Goal: Task Accomplishment & Management: Use online tool/utility

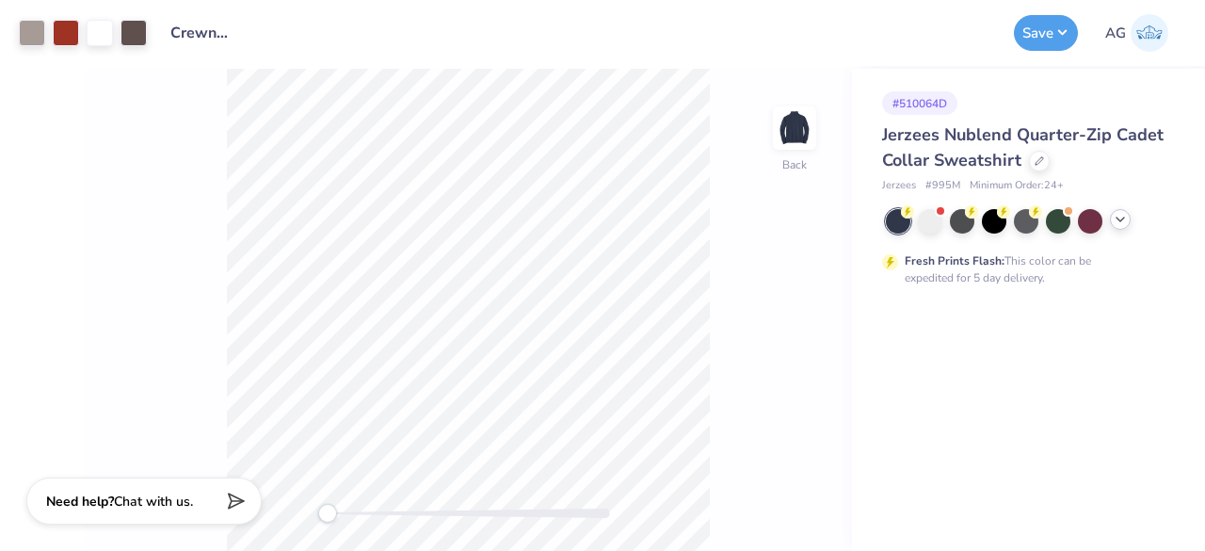
click at [1120, 221] on icon at bounding box center [1120, 219] width 15 height 15
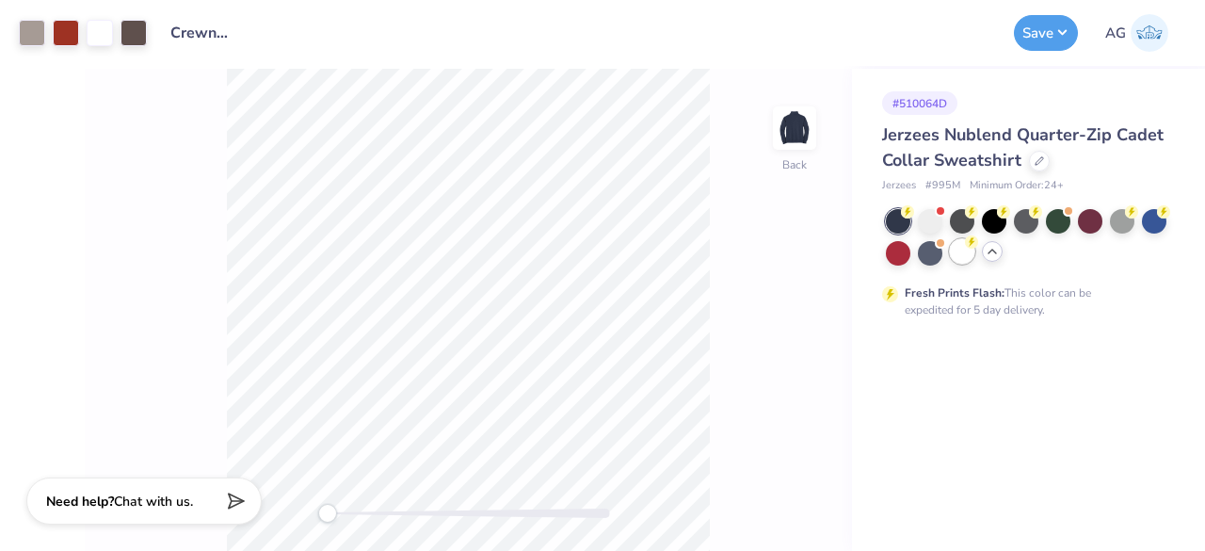
click at [961, 256] on div at bounding box center [962, 251] width 24 height 24
click at [87, 35] on div at bounding box center [100, 31] width 26 height 26
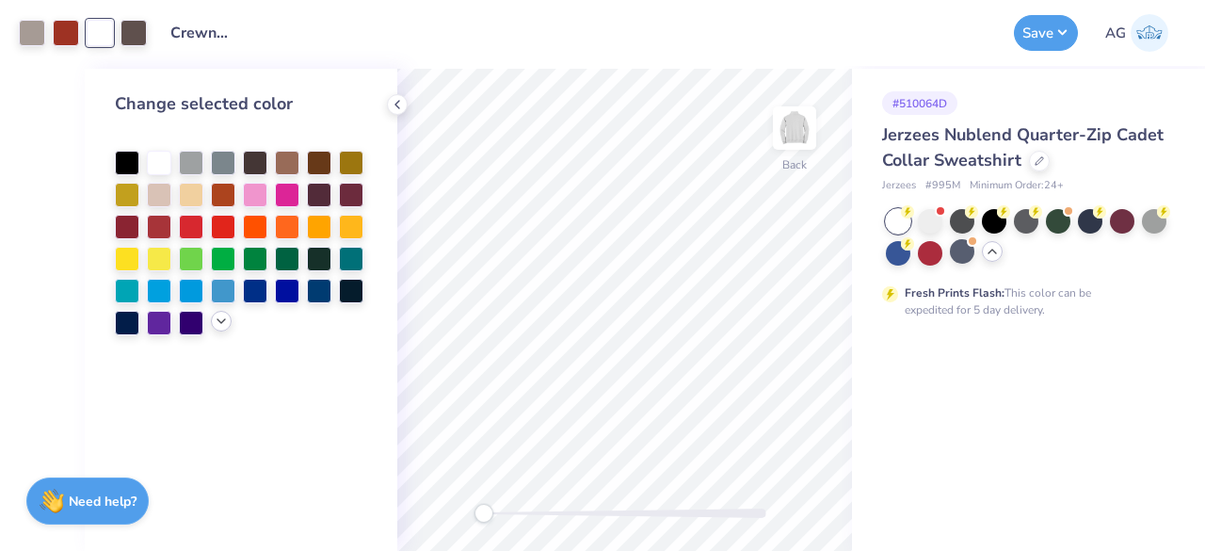
click at [218, 319] on icon at bounding box center [221, 321] width 15 height 15
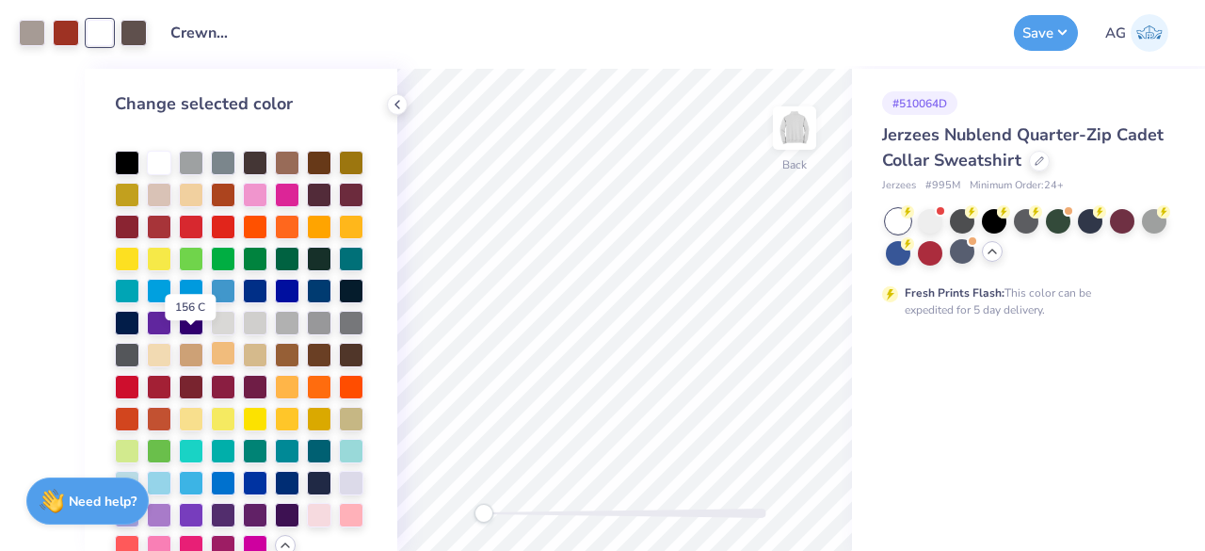
scroll to position [94, 0]
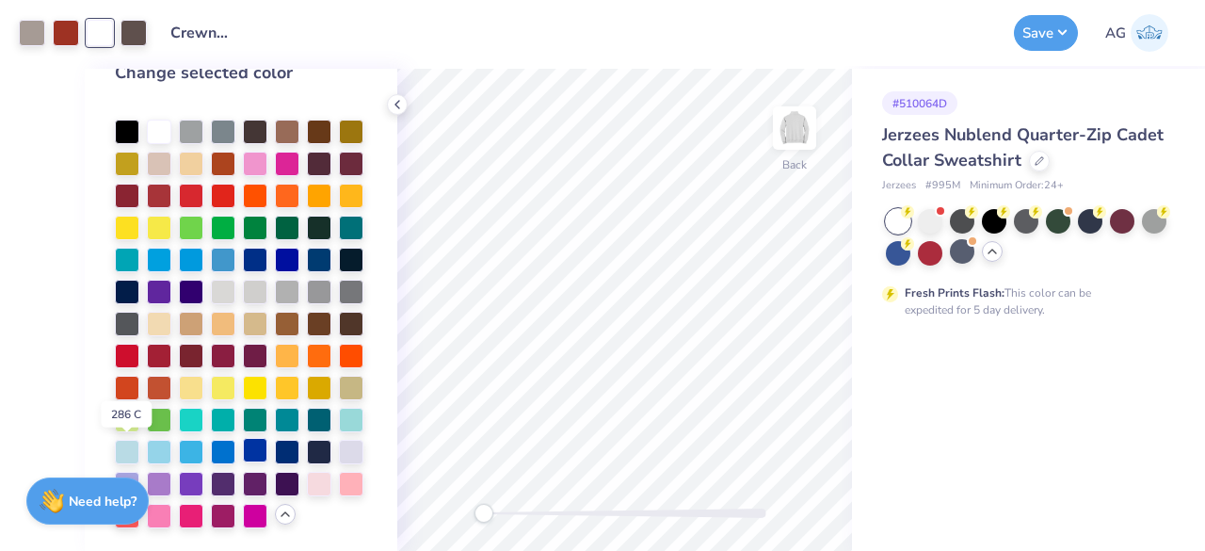
click at [243, 449] on div at bounding box center [255, 450] width 24 height 24
click at [1031, 24] on button "Save" at bounding box center [1046, 30] width 64 height 36
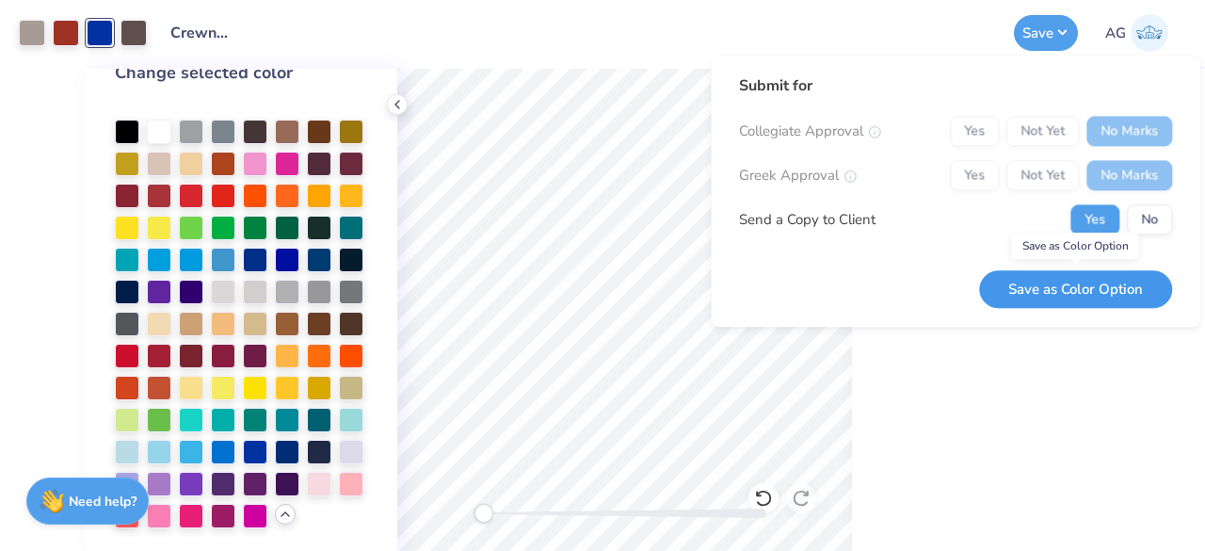
click at [1090, 298] on button "Save as Color Option" at bounding box center [1075, 289] width 193 height 39
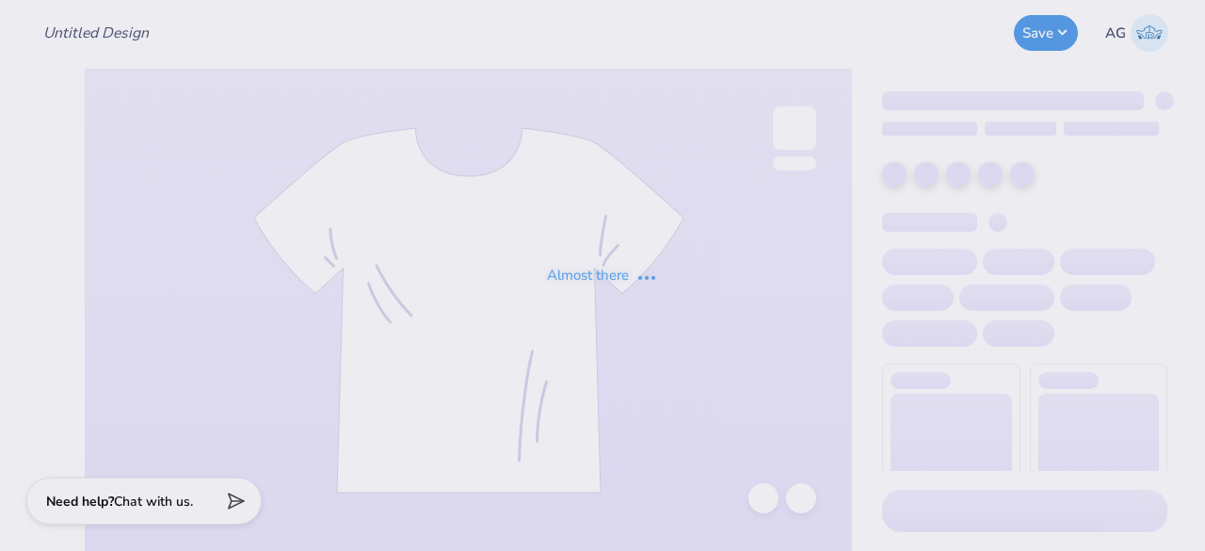
type input "Crewnecks for ASDA"
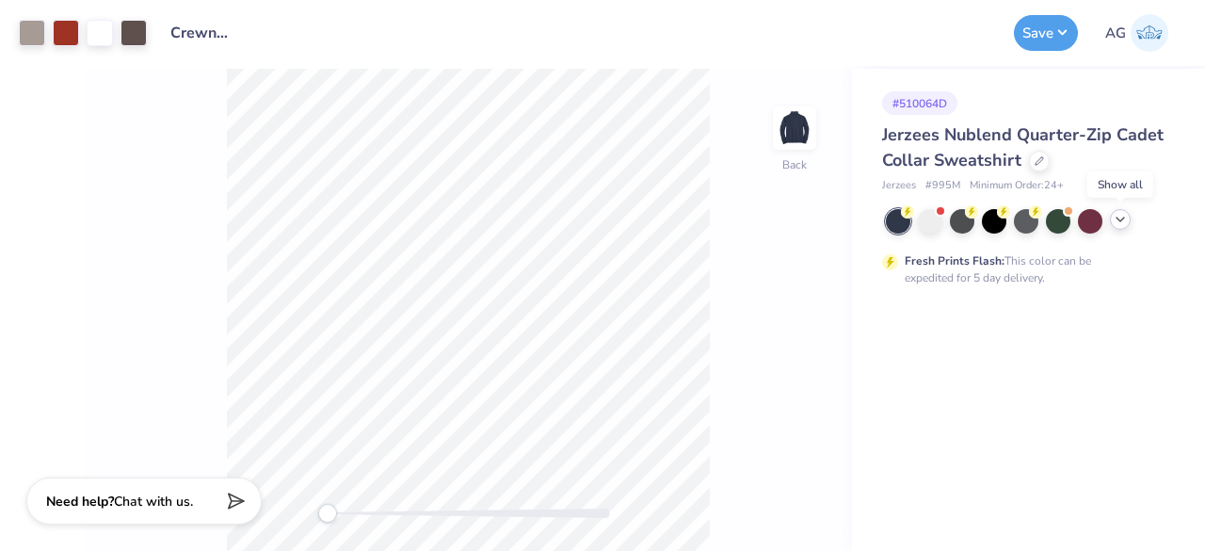
click at [1115, 222] on icon at bounding box center [1120, 219] width 15 height 15
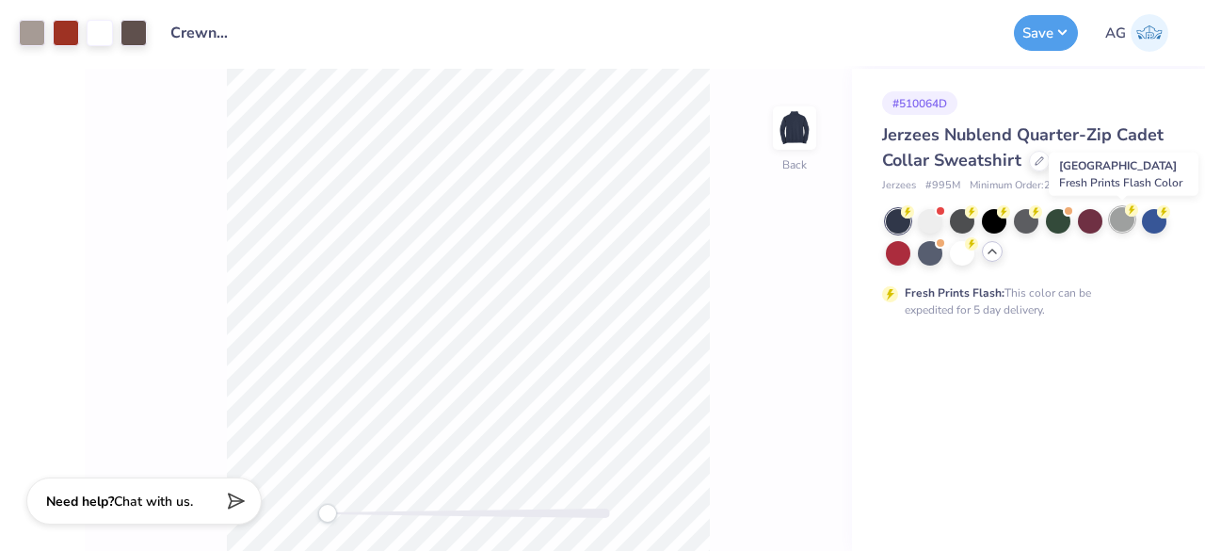
click at [1128, 227] on div at bounding box center [1122, 219] width 24 height 24
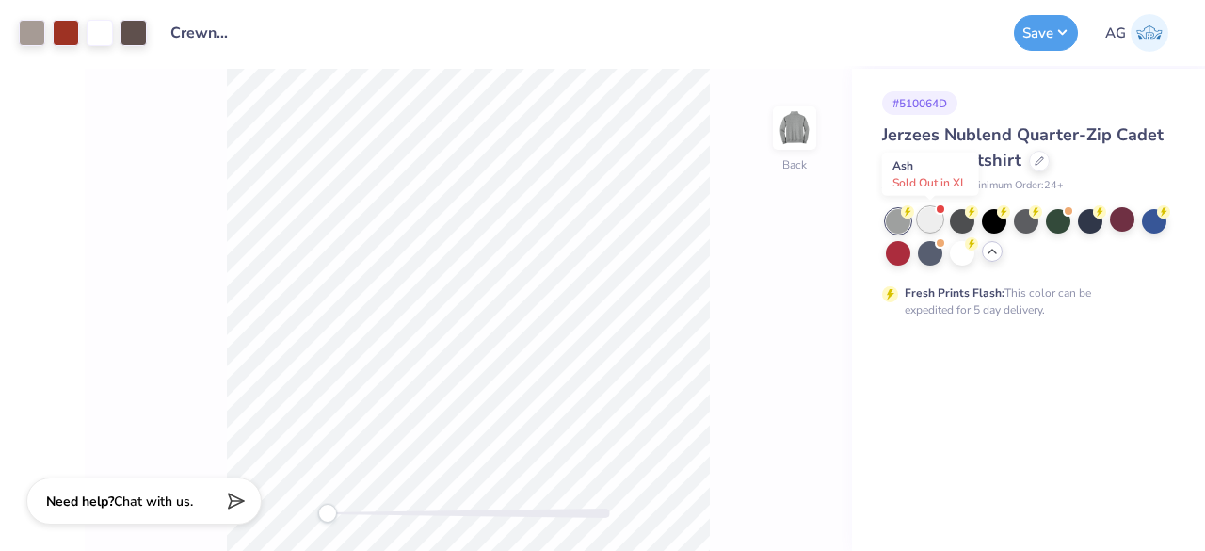
click at [921, 228] on div at bounding box center [930, 219] width 24 height 24
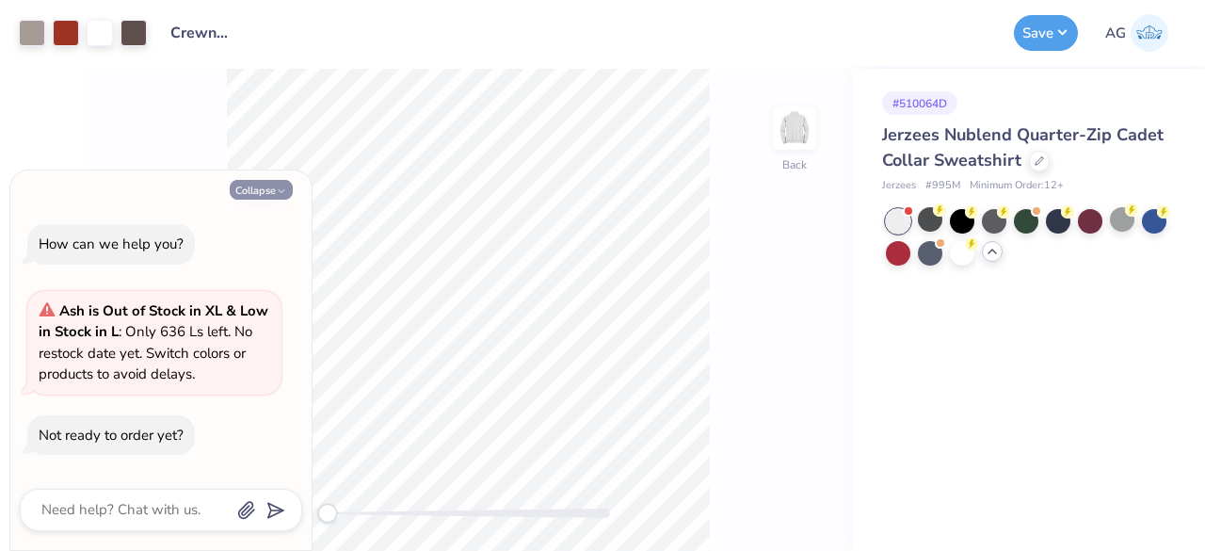
click at [267, 193] on button "Collapse" at bounding box center [261, 190] width 63 height 20
type textarea "x"
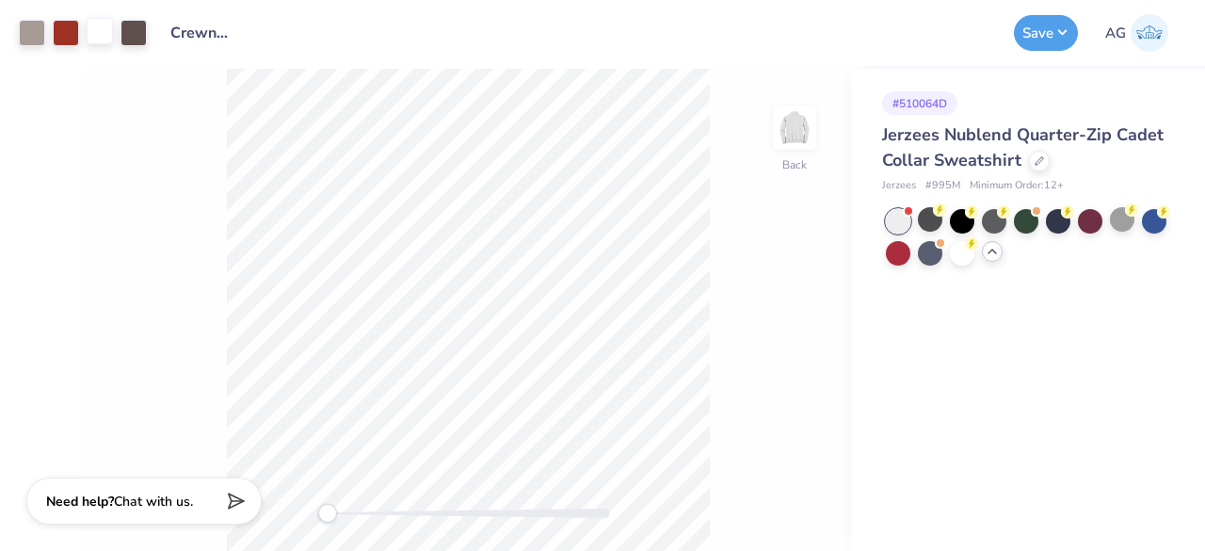
click at [101, 37] on div at bounding box center [100, 31] width 26 height 26
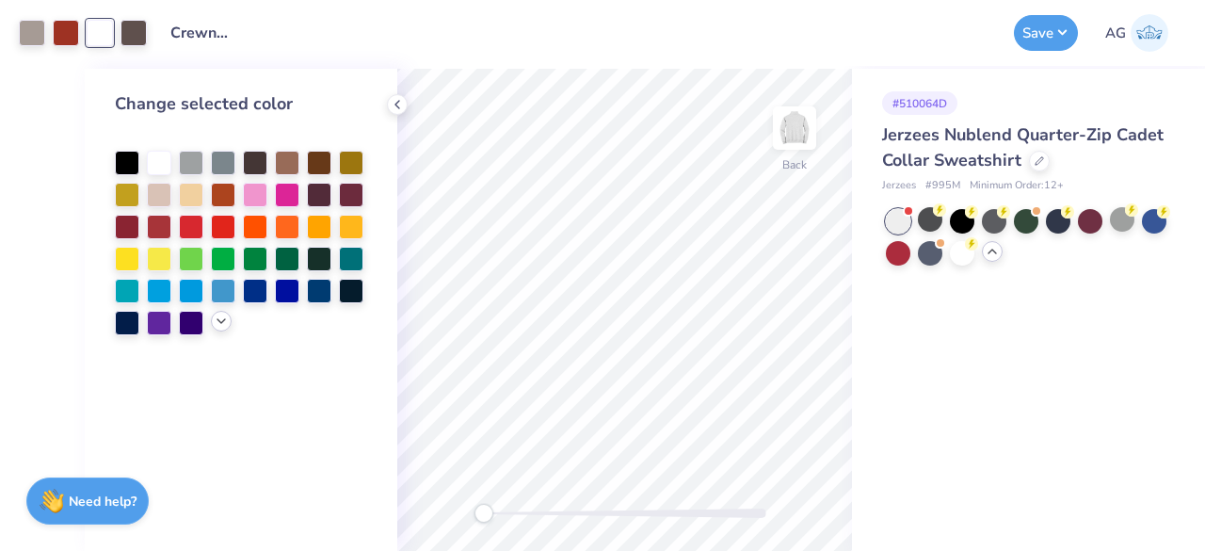
click at [218, 318] on icon at bounding box center [221, 321] width 15 height 15
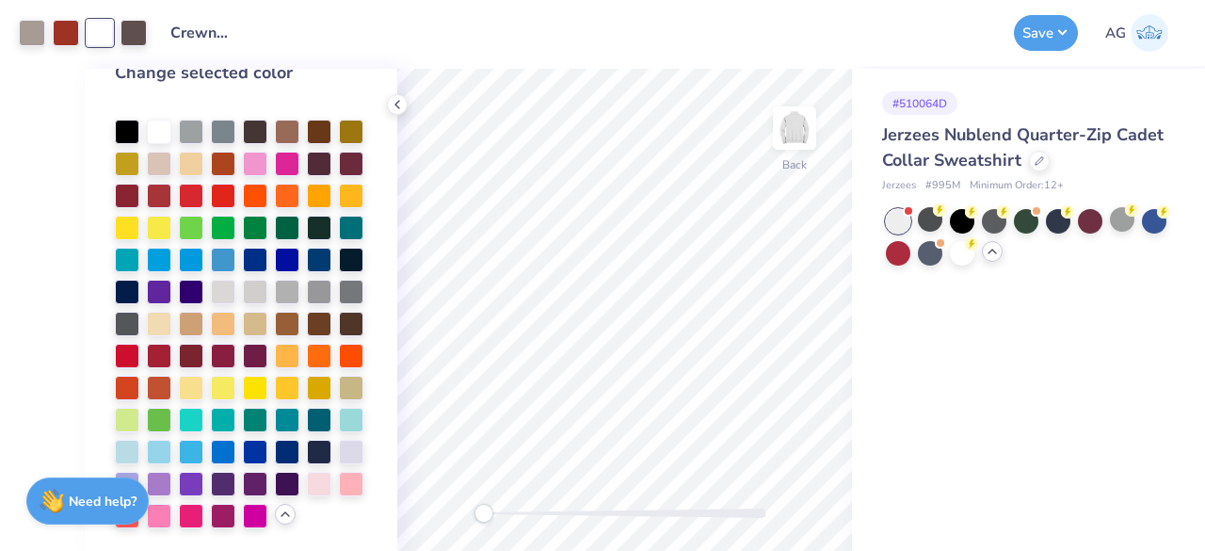
scroll to position [94, 0]
click at [243, 454] on div at bounding box center [255, 450] width 24 height 24
click at [1034, 25] on button "Save" at bounding box center [1046, 30] width 64 height 36
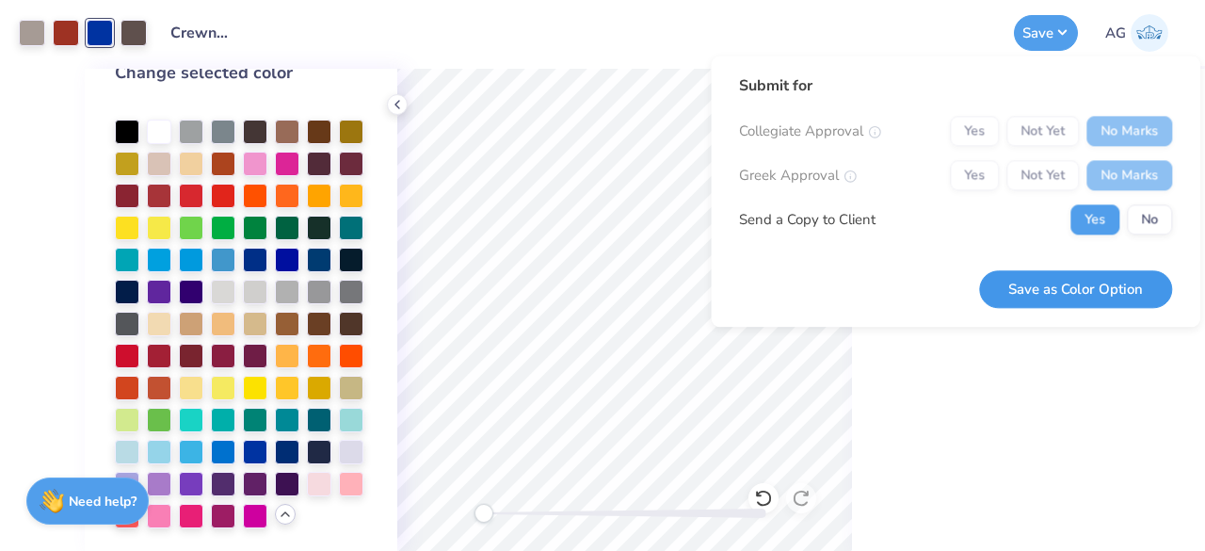
click at [1099, 293] on button "Save as Color Option" at bounding box center [1075, 289] width 193 height 39
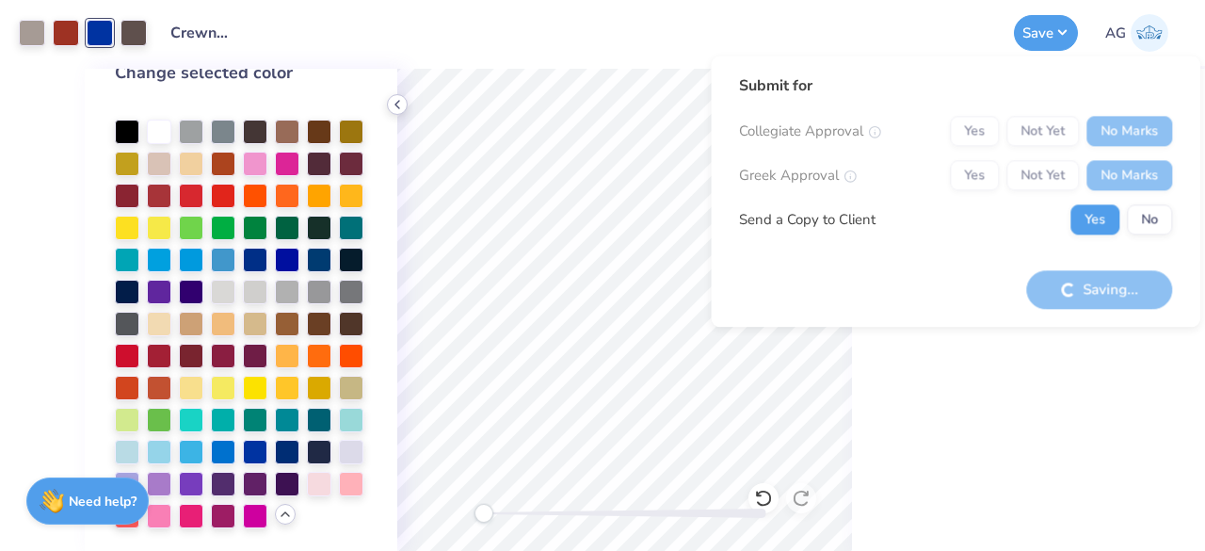
click at [390, 101] on icon at bounding box center [397, 104] width 15 height 15
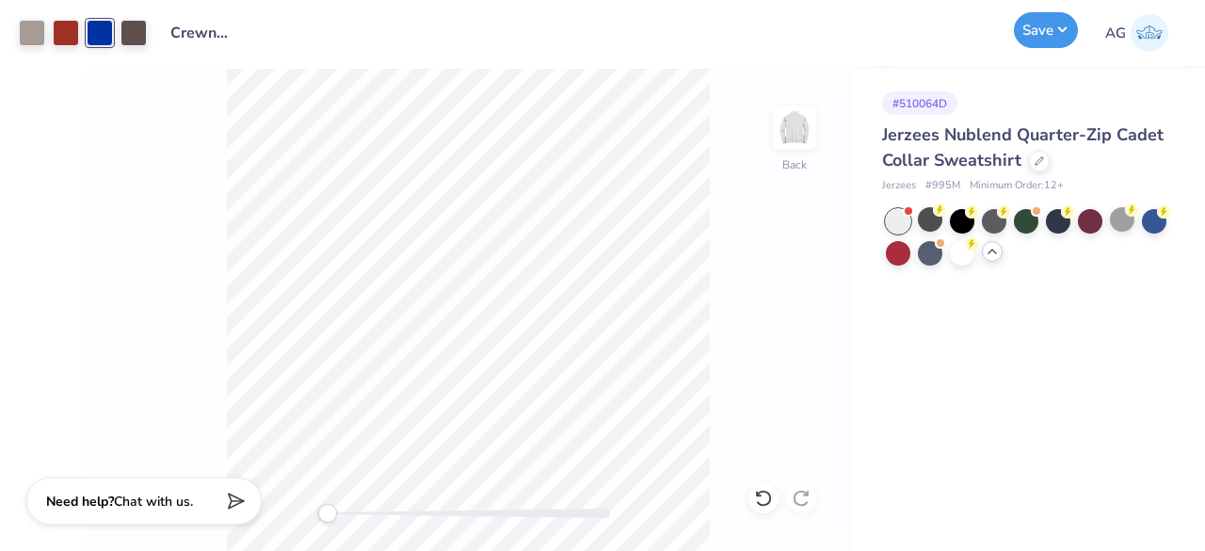
click at [1057, 24] on button "Save" at bounding box center [1046, 30] width 64 height 36
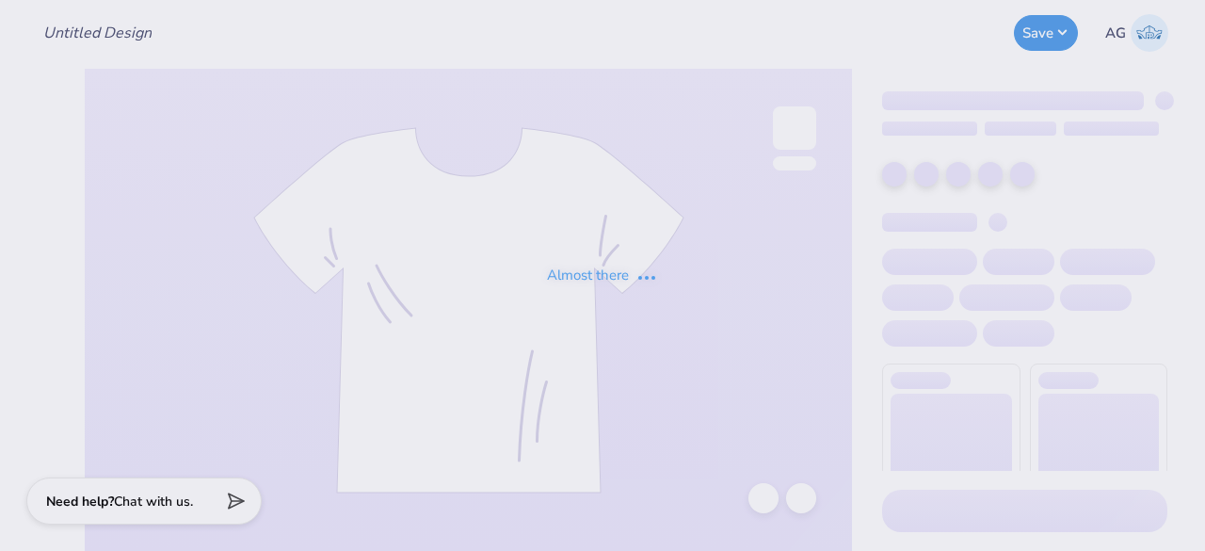
type input "Crewnecks for ASDA"
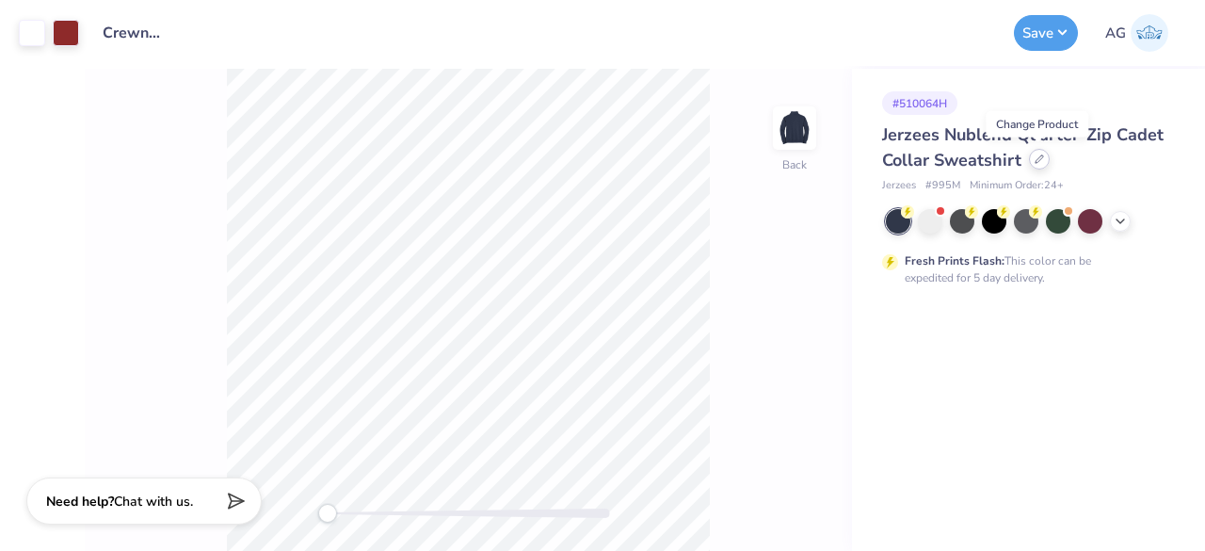
click at [1044, 155] on div at bounding box center [1039, 159] width 21 height 21
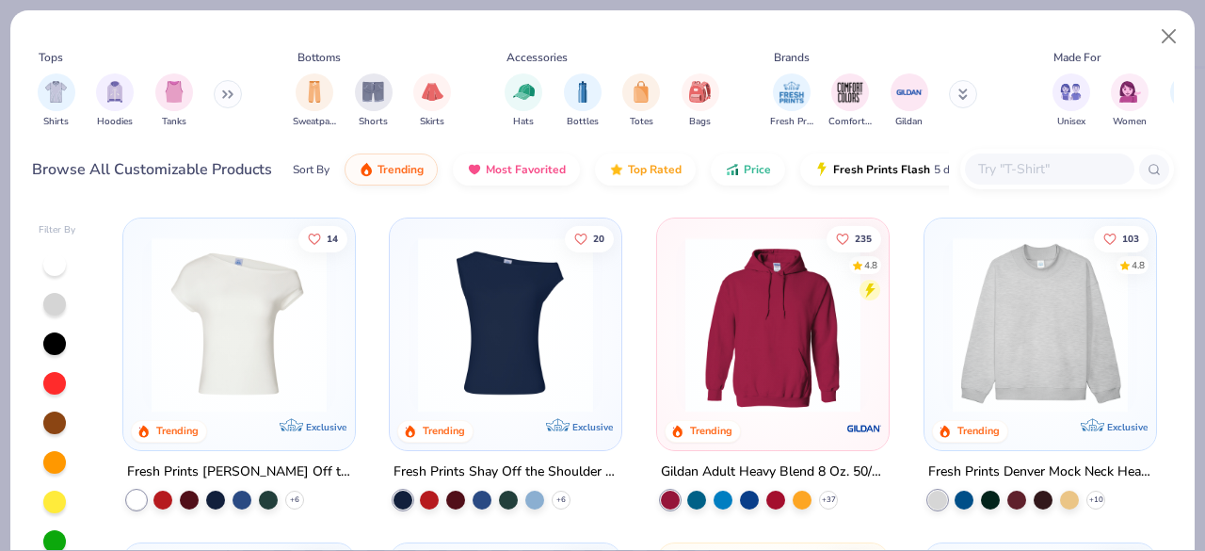
click at [999, 167] on input "text" at bounding box center [1048, 169] width 145 height 22
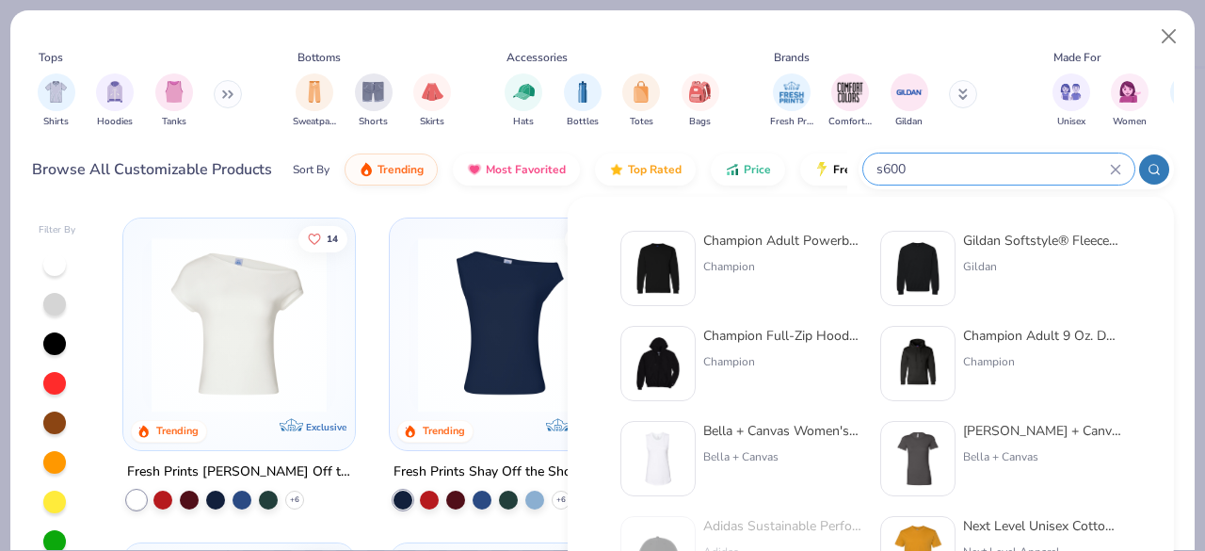
type input "s600"
click at [758, 242] on div "Champion Adult Powerblend® Crewneck Sweatshirt" at bounding box center [782, 241] width 158 height 20
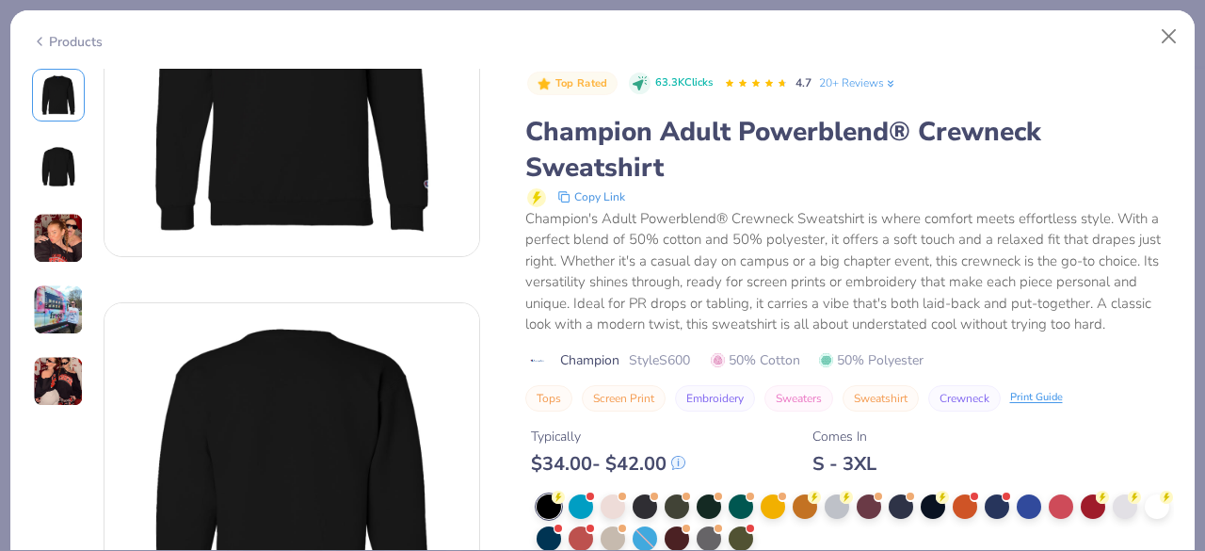
scroll to position [471, 0]
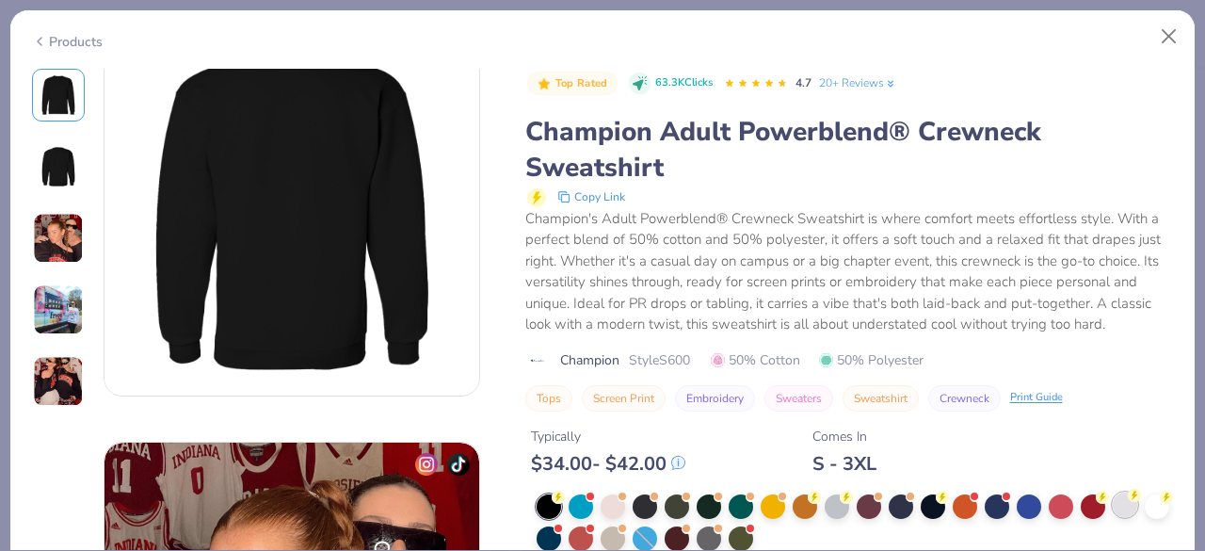
click at [1115, 512] on div at bounding box center [1125, 504] width 24 height 24
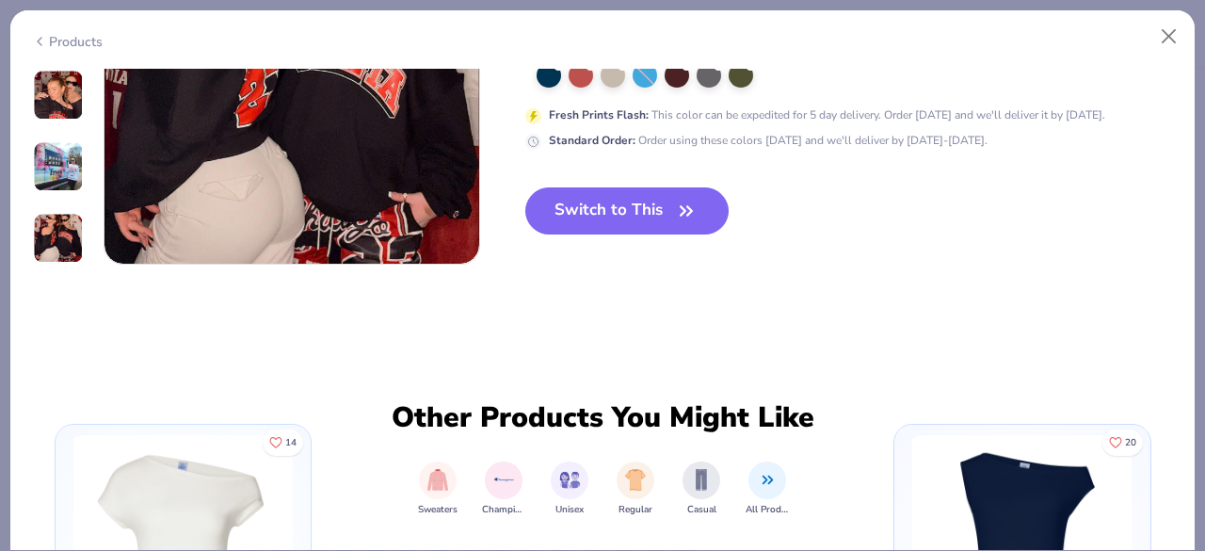
scroll to position [1883, 0]
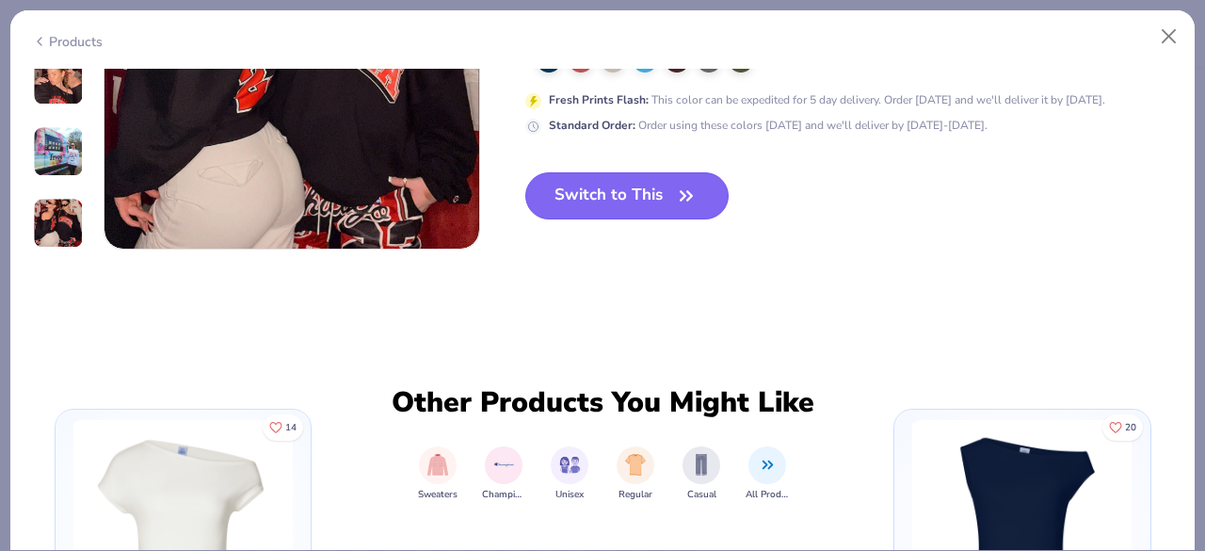
click at [630, 216] on button "Switch to This" at bounding box center [627, 195] width 204 height 47
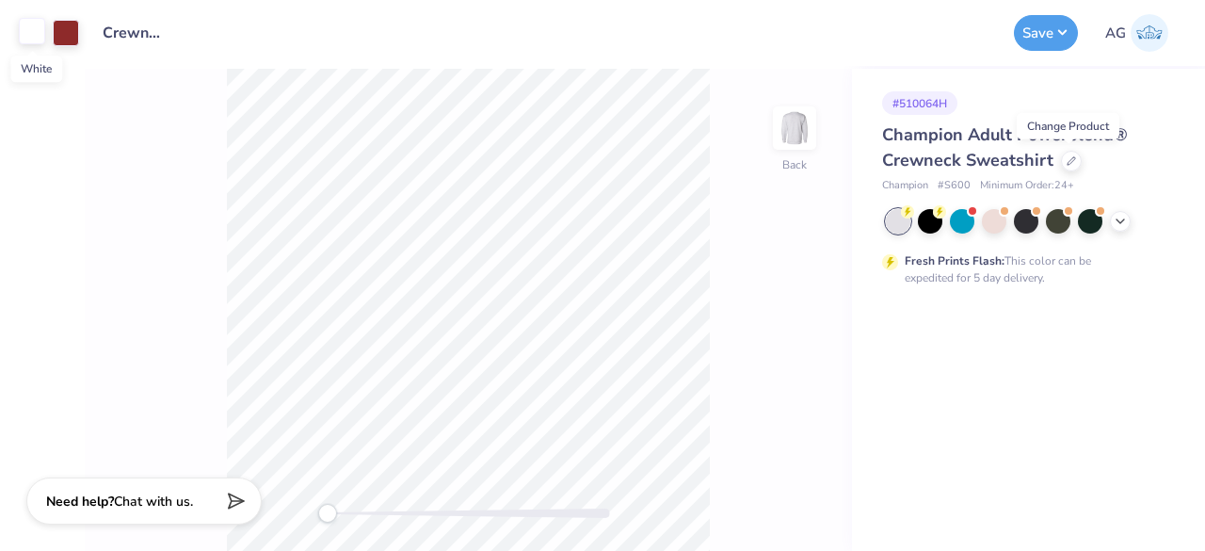
click at [38, 32] on div at bounding box center [32, 31] width 26 height 26
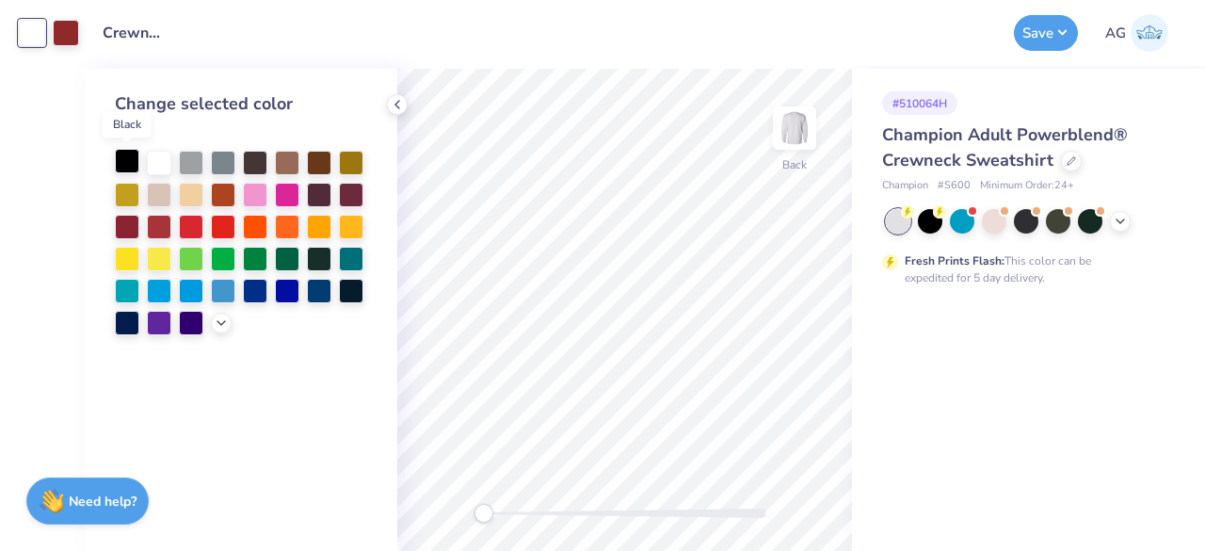
click at [118, 152] on div at bounding box center [127, 161] width 24 height 24
click at [1066, 27] on button "Save" at bounding box center [1046, 30] width 64 height 36
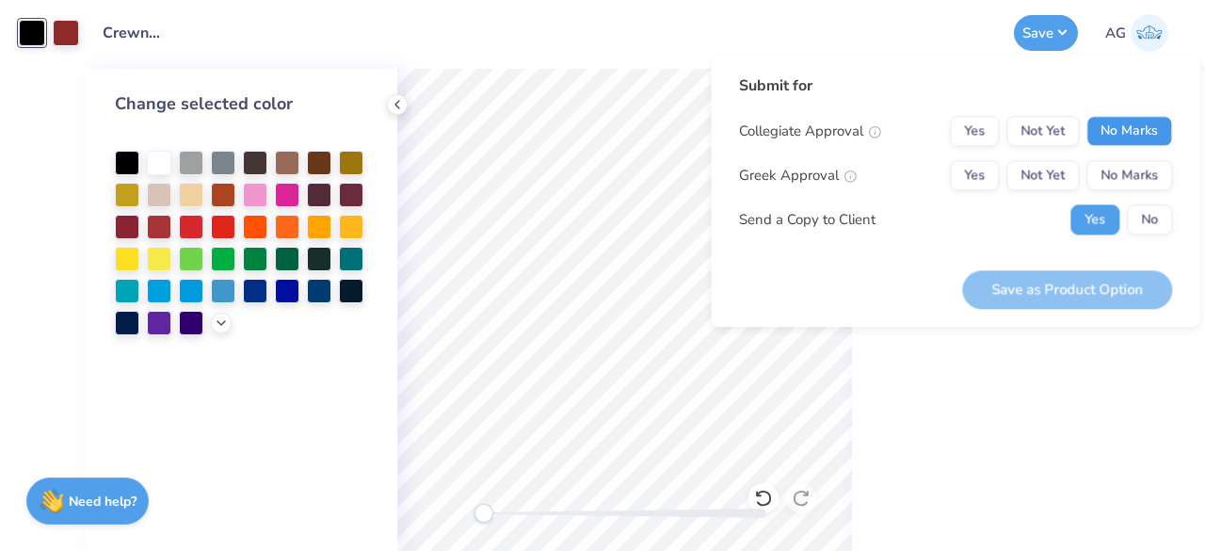
click at [1111, 127] on button "No Marks" at bounding box center [1130, 131] width 86 height 30
click at [1116, 170] on button "No Marks" at bounding box center [1130, 175] width 86 height 30
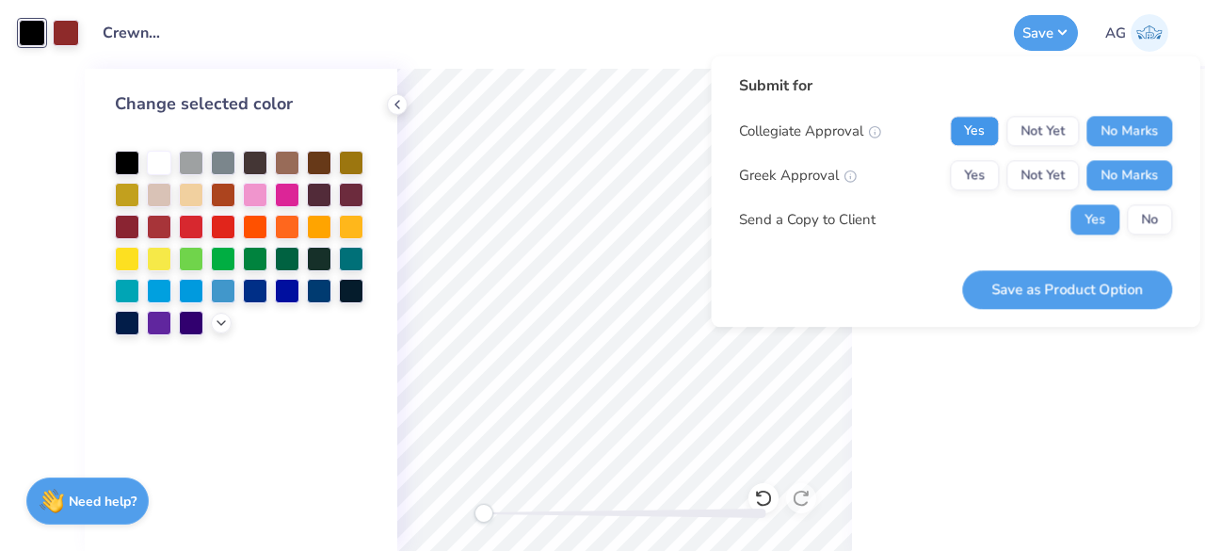
click at [959, 133] on button "Yes" at bounding box center [974, 131] width 49 height 30
click at [1081, 296] on button "Save as Product Option" at bounding box center [1067, 289] width 210 height 39
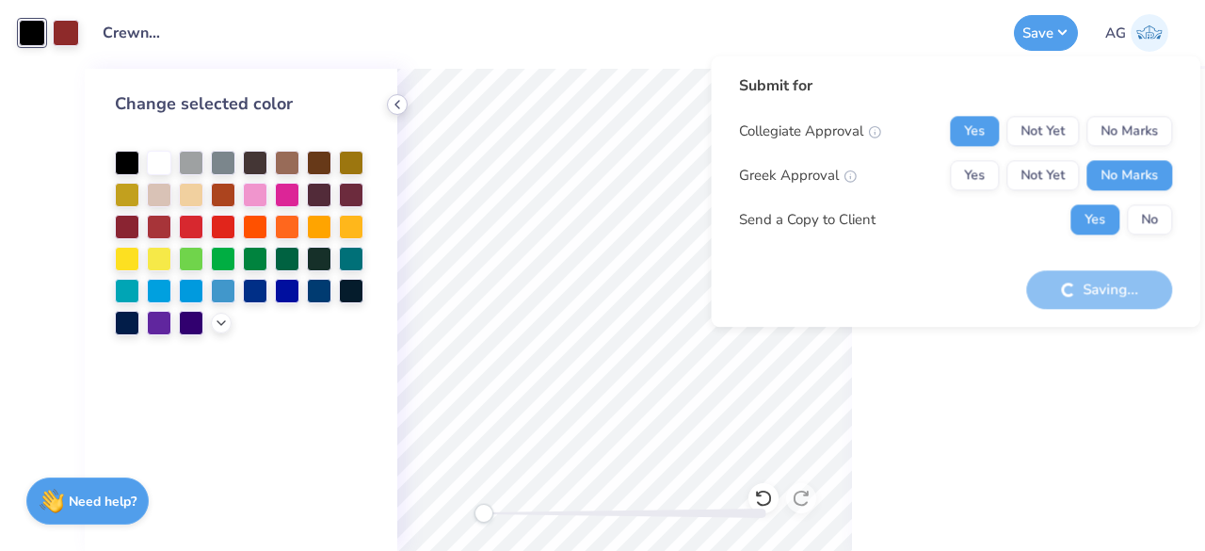
click at [391, 105] on icon at bounding box center [397, 104] width 15 height 15
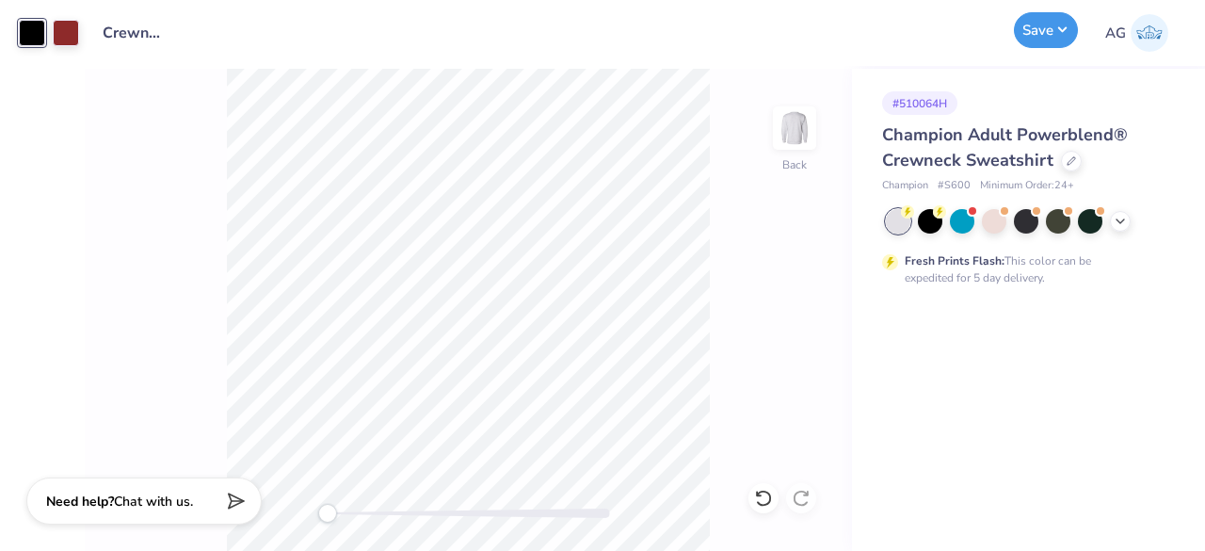
click at [1073, 22] on button "Save" at bounding box center [1046, 30] width 64 height 36
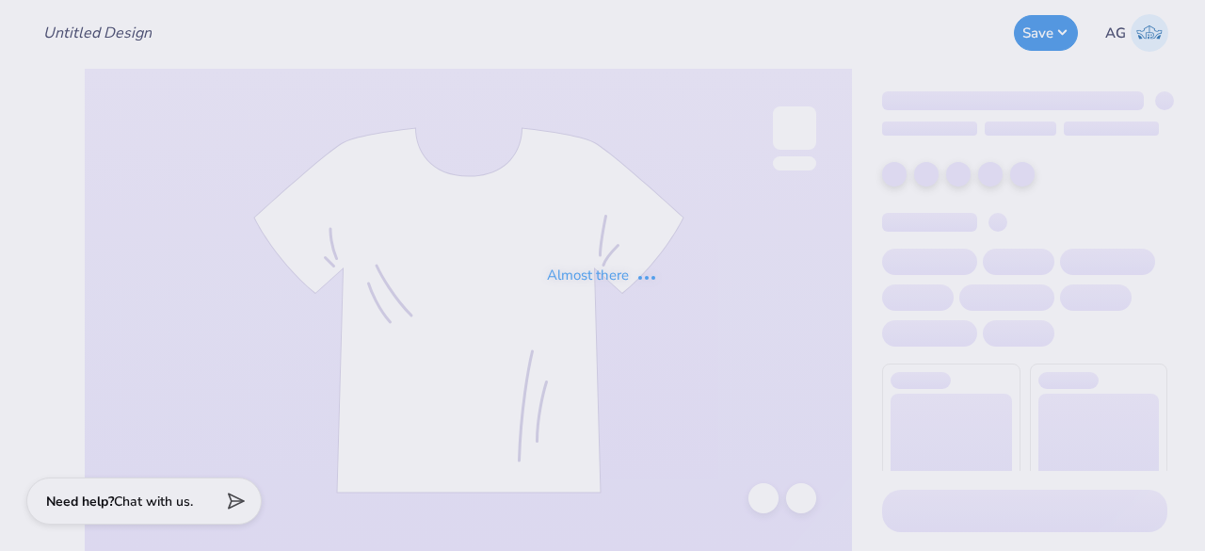
type input "Crewnecks for ASDA"
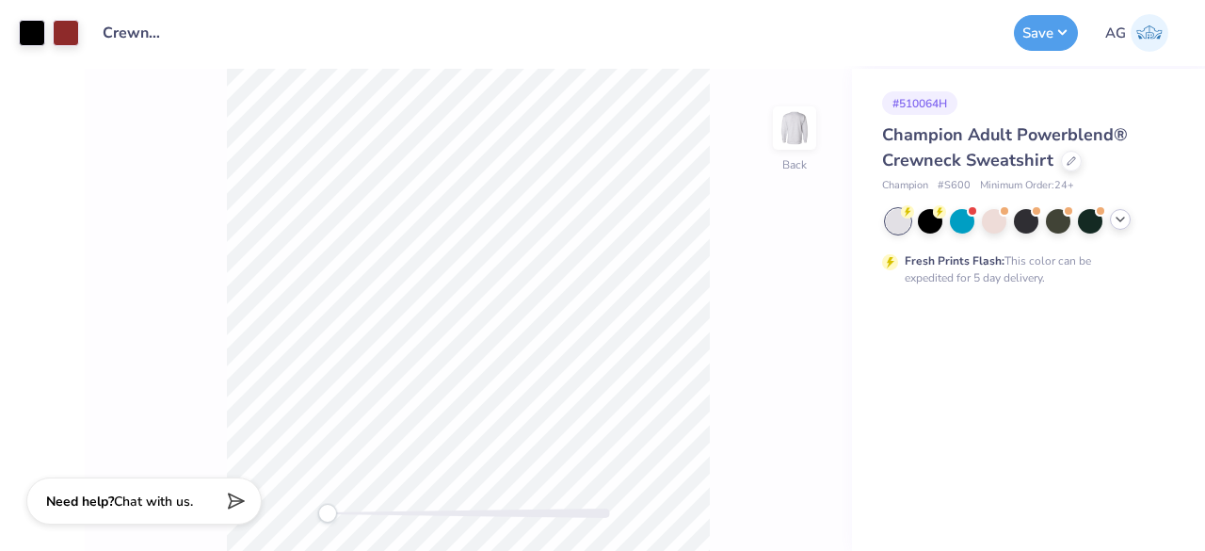
click at [1124, 219] on icon at bounding box center [1120, 219] width 15 height 15
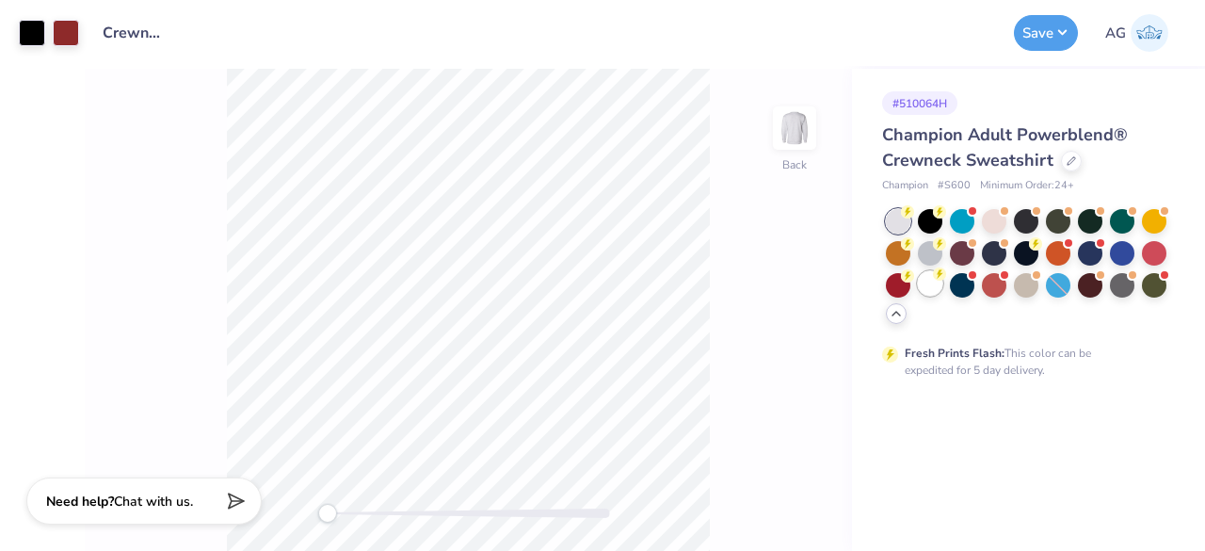
click at [934, 287] on div at bounding box center [930, 283] width 24 height 24
click at [1061, 34] on button "Save" at bounding box center [1046, 30] width 64 height 36
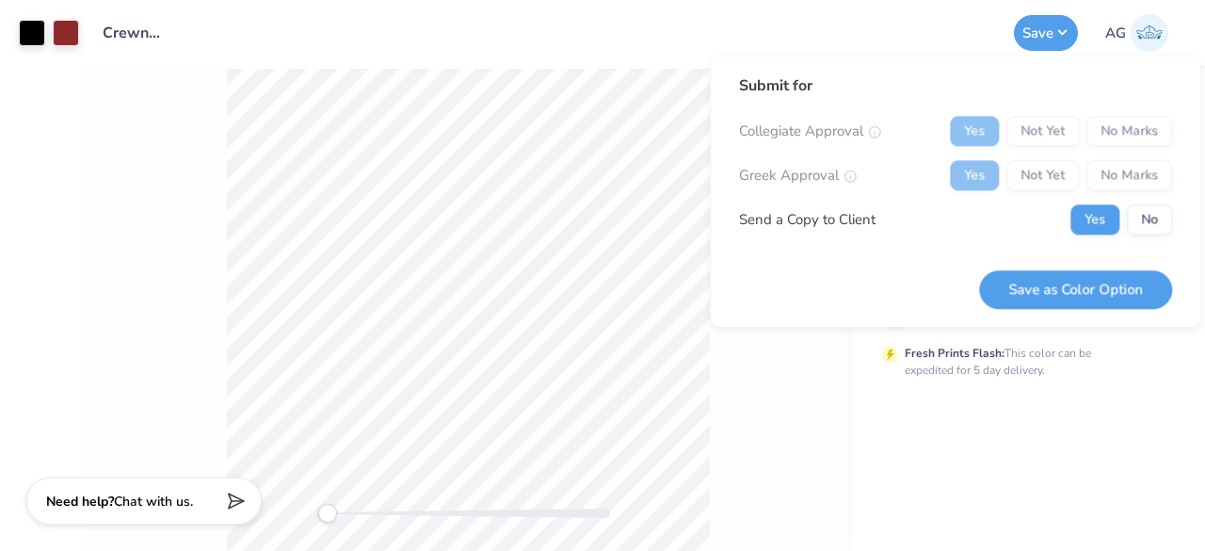
click at [1140, 133] on div "Yes Not Yet No Marks" at bounding box center [1061, 131] width 222 height 30
click at [1121, 134] on div "Yes Not Yet No Marks" at bounding box center [1061, 131] width 222 height 30
click at [1119, 188] on div "Yes Not Yet No Marks" at bounding box center [1061, 175] width 222 height 30
click at [1110, 297] on button "Save as Color Option" at bounding box center [1075, 289] width 193 height 39
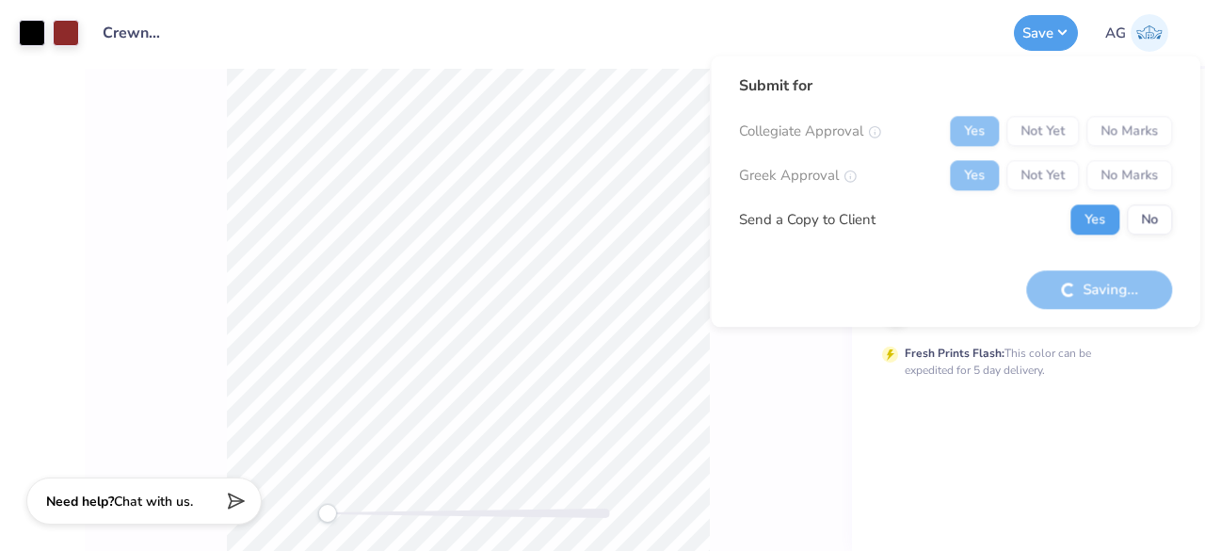
click at [1023, 172] on div "Yes Not Yet No Marks" at bounding box center [1061, 175] width 222 height 30
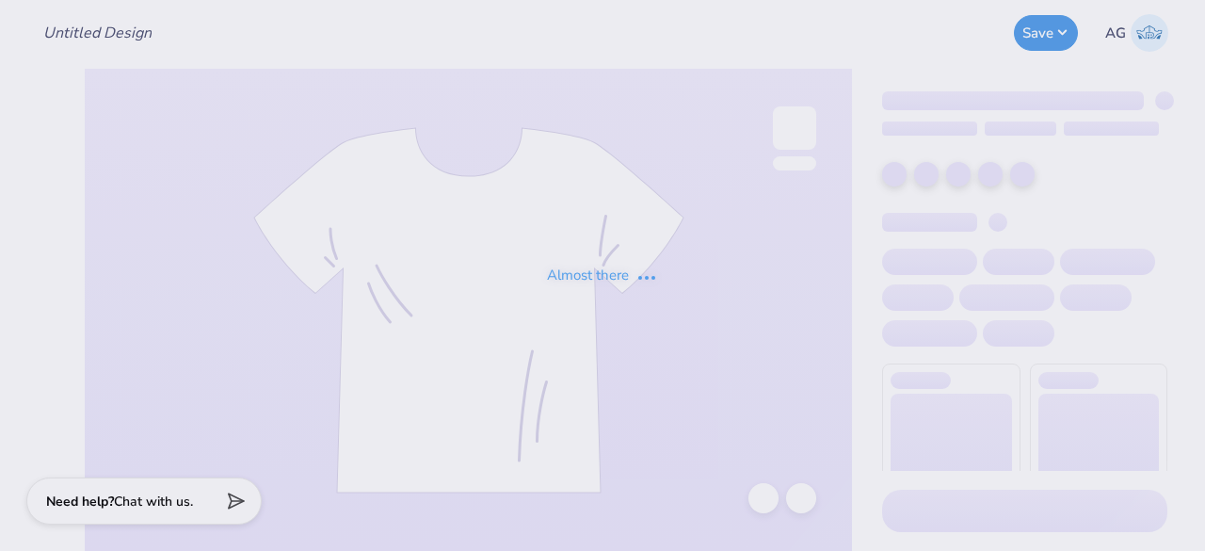
type input "Crewnecks for ASDA"
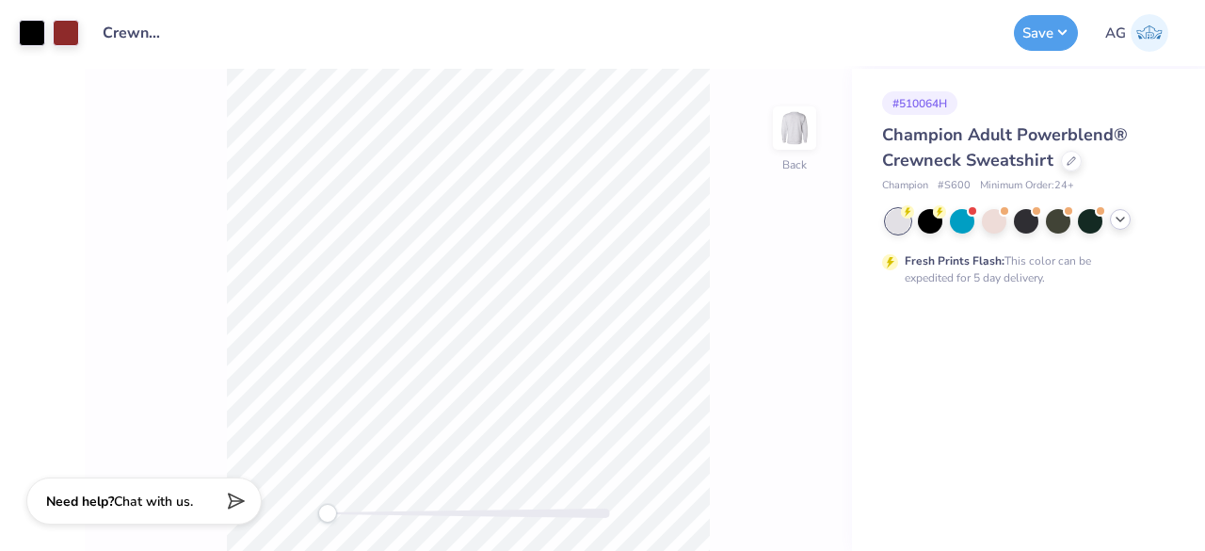
click at [1114, 221] on icon at bounding box center [1120, 219] width 15 height 15
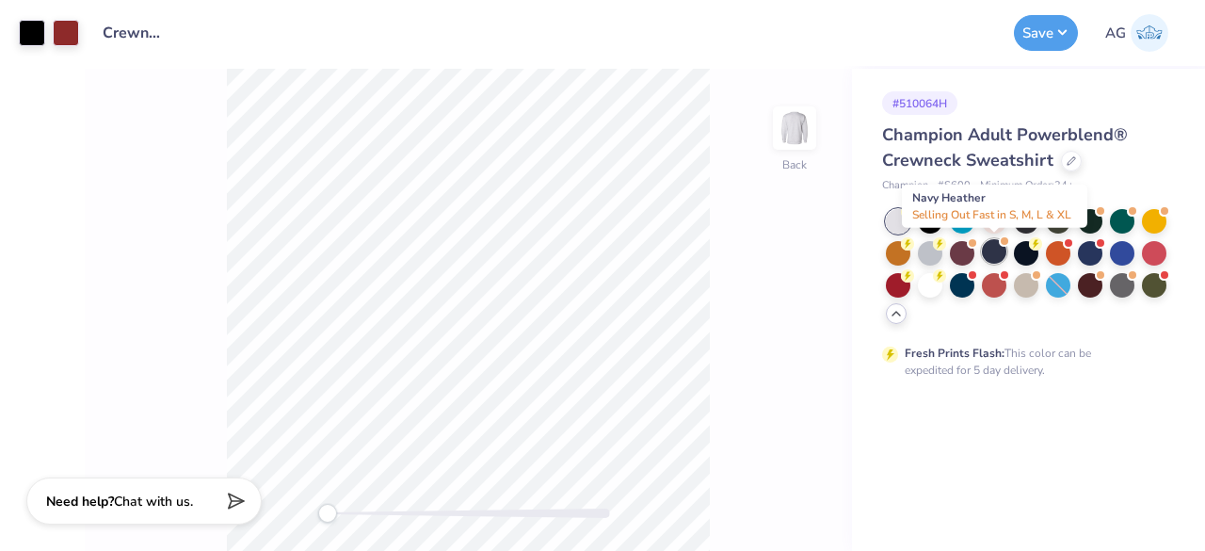
click at [983, 254] on div at bounding box center [994, 251] width 24 height 24
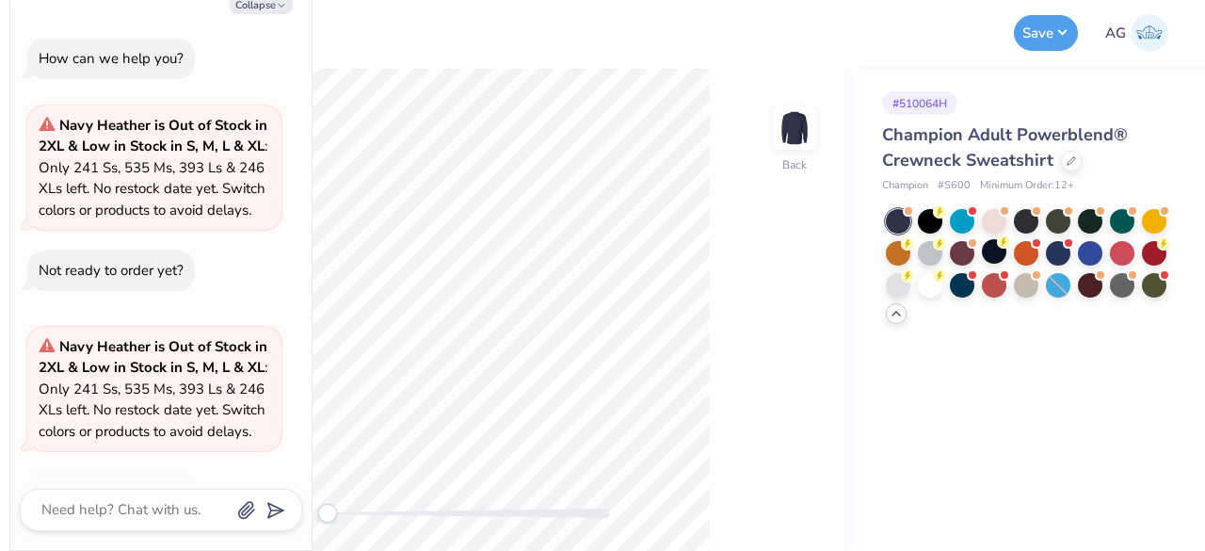
scroll to position [56, 0]
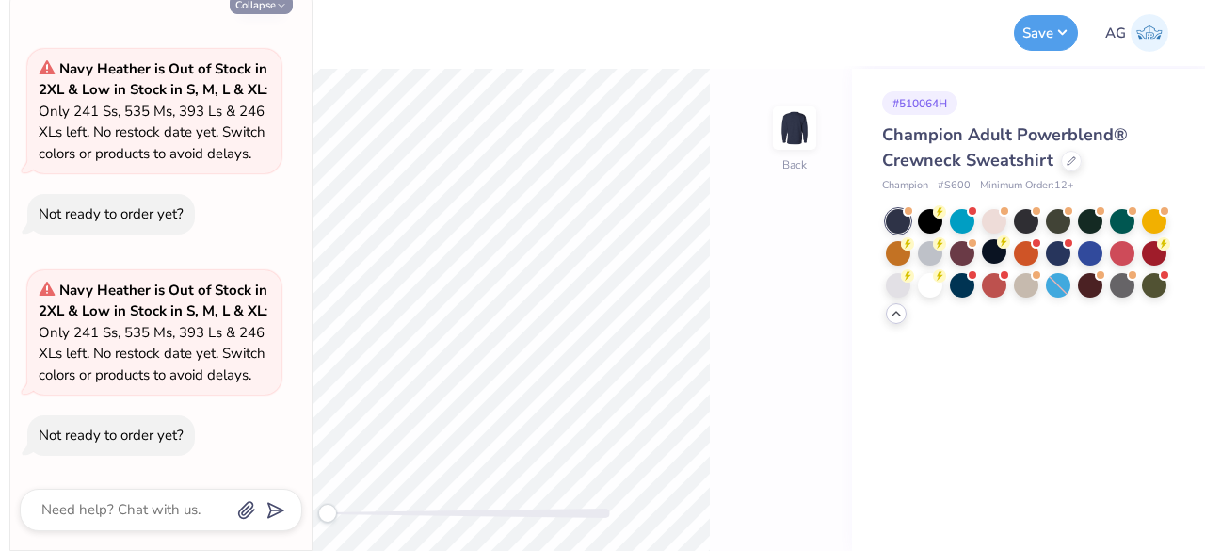
click at [248, 1] on button "Collapse" at bounding box center [261, 4] width 63 height 20
type textarea "x"
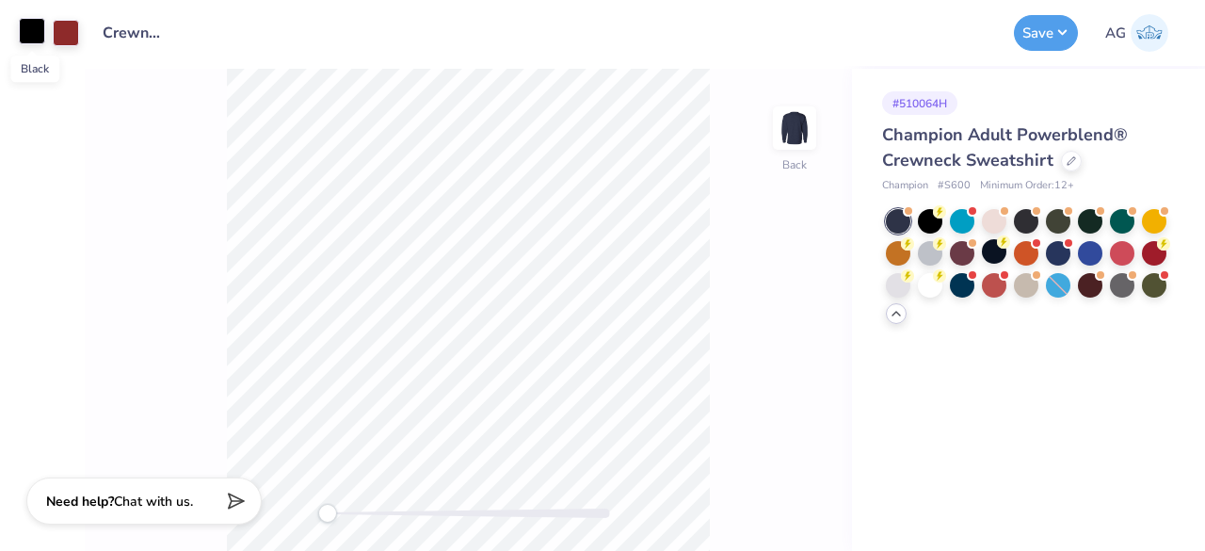
click at [40, 27] on div at bounding box center [32, 31] width 26 height 26
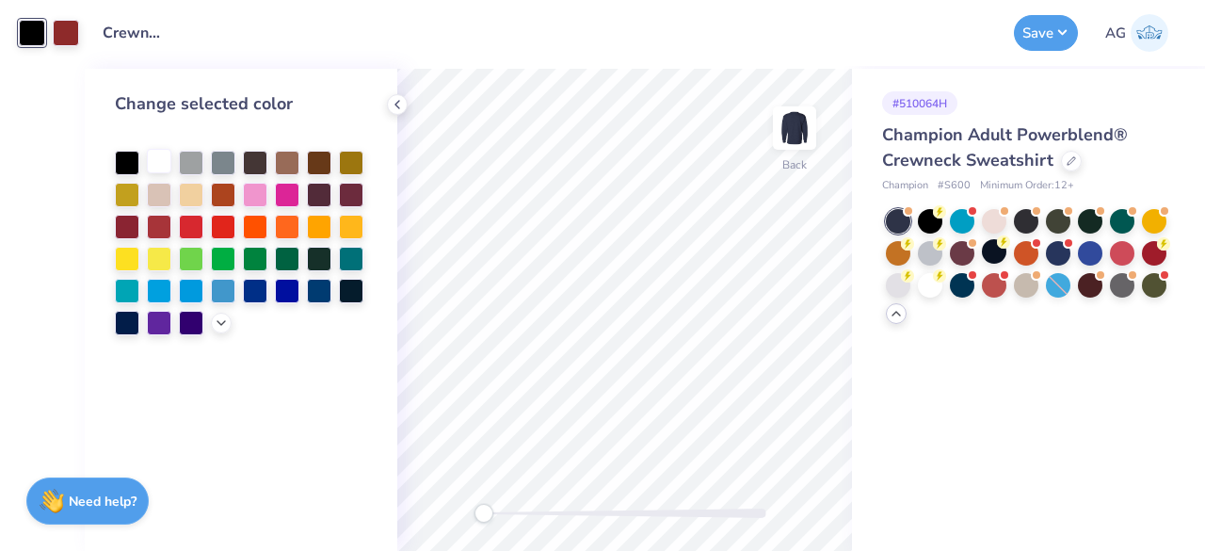
click at [159, 161] on div at bounding box center [159, 161] width 24 height 24
click at [1060, 24] on button "Save" at bounding box center [1046, 30] width 64 height 36
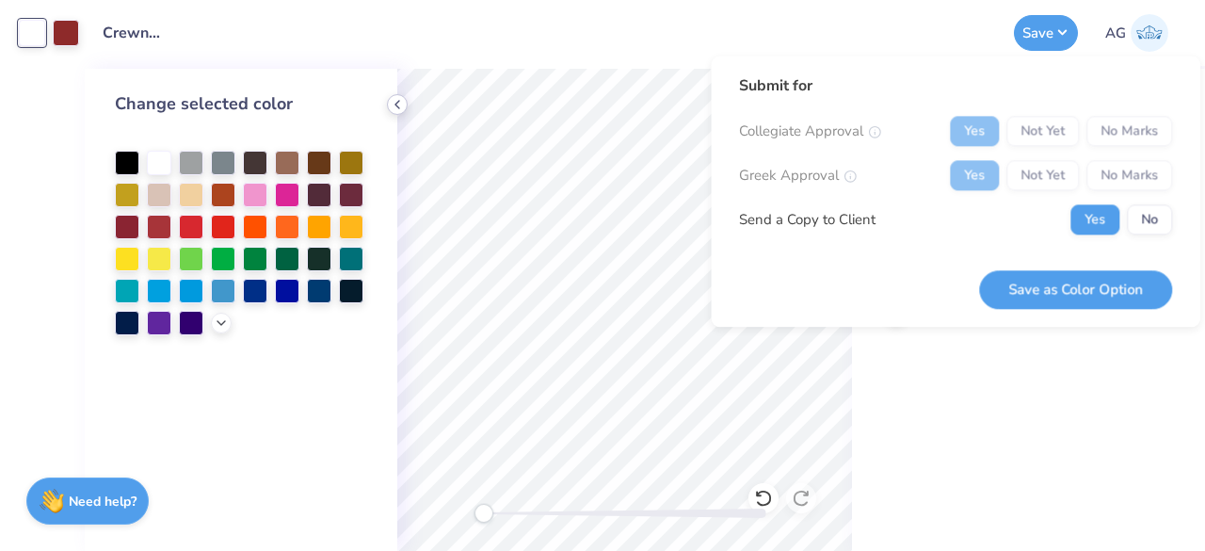
click at [398, 104] on icon at bounding box center [397, 104] width 15 height 15
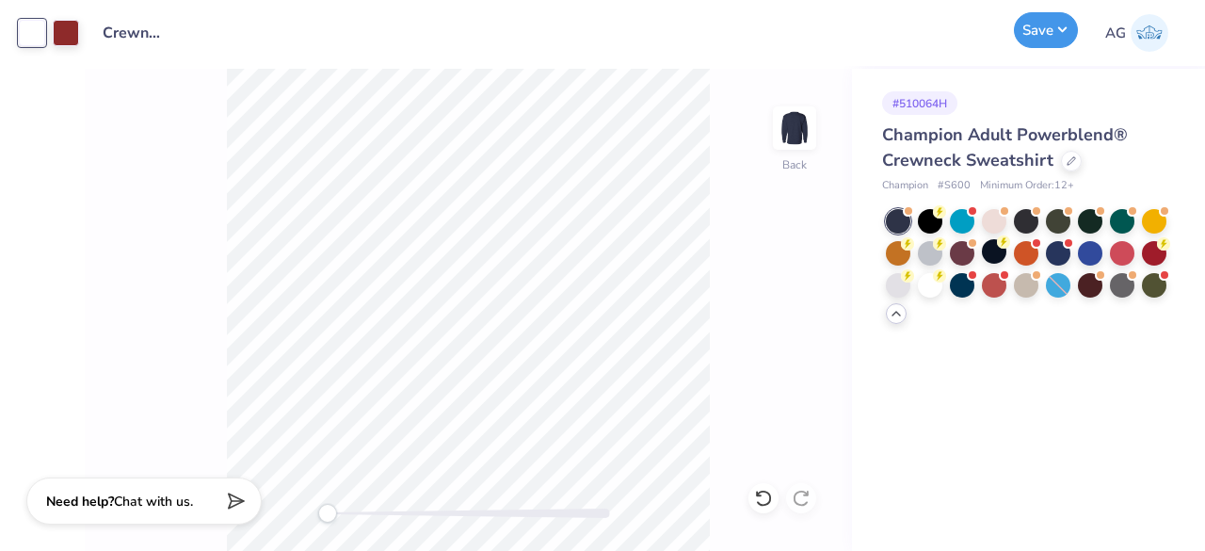
drag, startPoint x: 1061, startPoint y: 14, endPoint x: 1063, endPoint y: 29, distance: 15.2
click at [1061, 14] on button "Save" at bounding box center [1046, 30] width 64 height 36
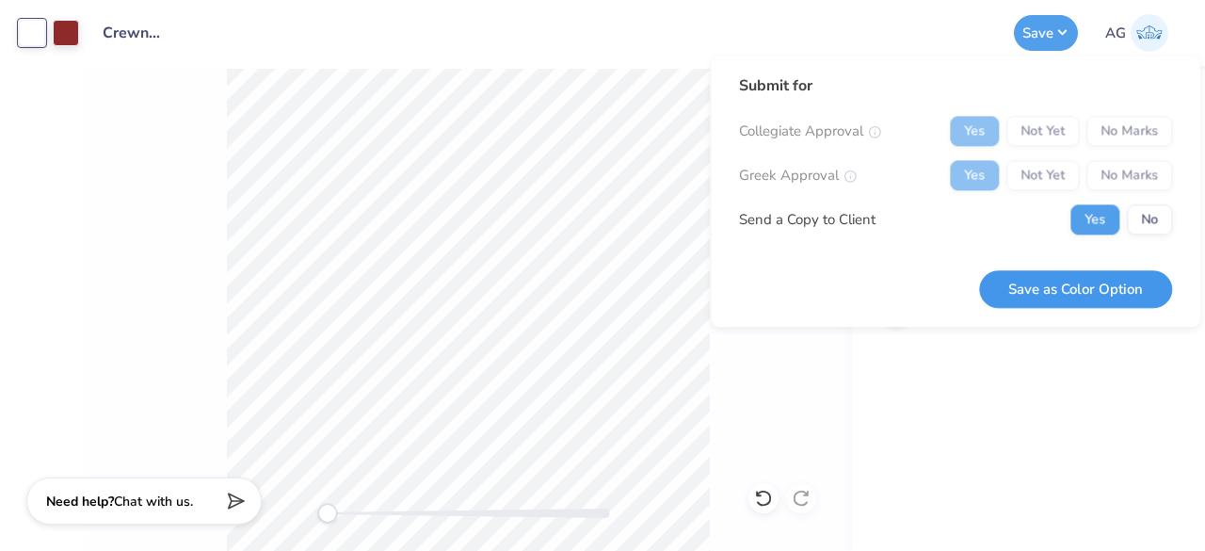
click at [1123, 285] on button "Save as Color Option" at bounding box center [1075, 289] width 193 height 39
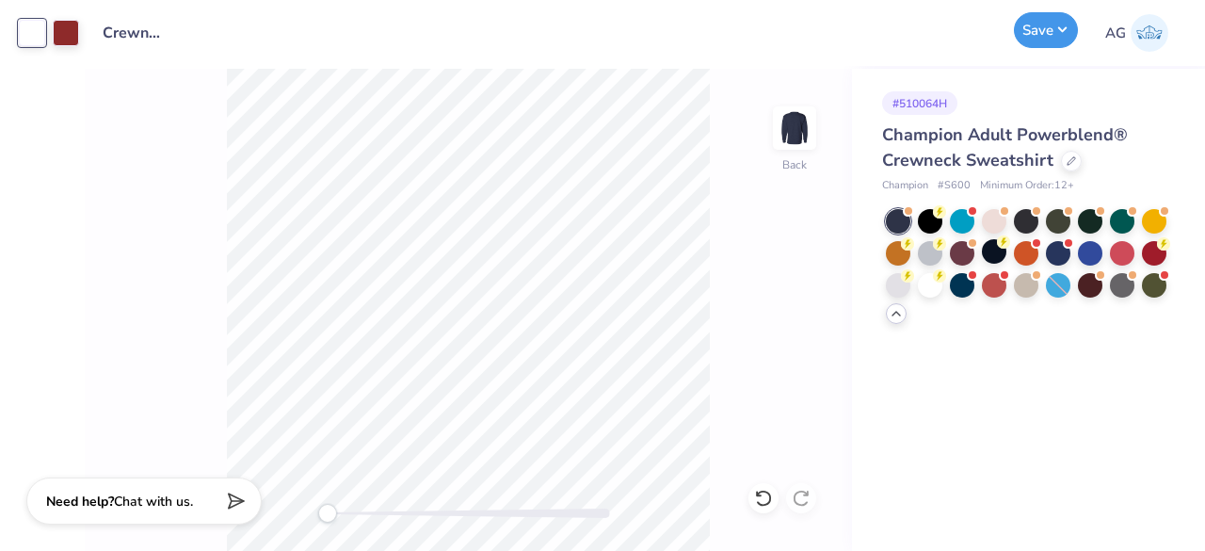
click at [1038, 40] on button "Save" at bounding box center [1046, 30] width 64 height 36
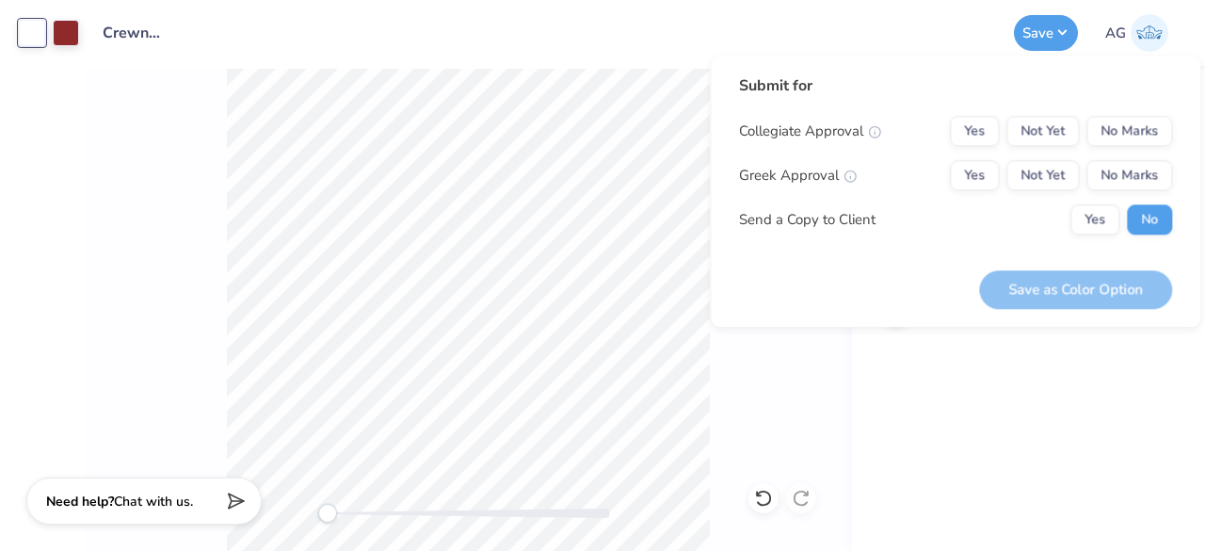
click at [1067, 306] on div "Save as Color Option" at bounding box center [1075, 289] width 193 height 39
click at [1155, 224] on button "No" at bounding box center [1149, 219] width 45 height 30
click at [962, 131] on button "Yes" at bounding box center [974, 131] width 49 height 30
click at [1105, 178] on button "No Marks" at bounding box center [1130, 175] width 86 height 30
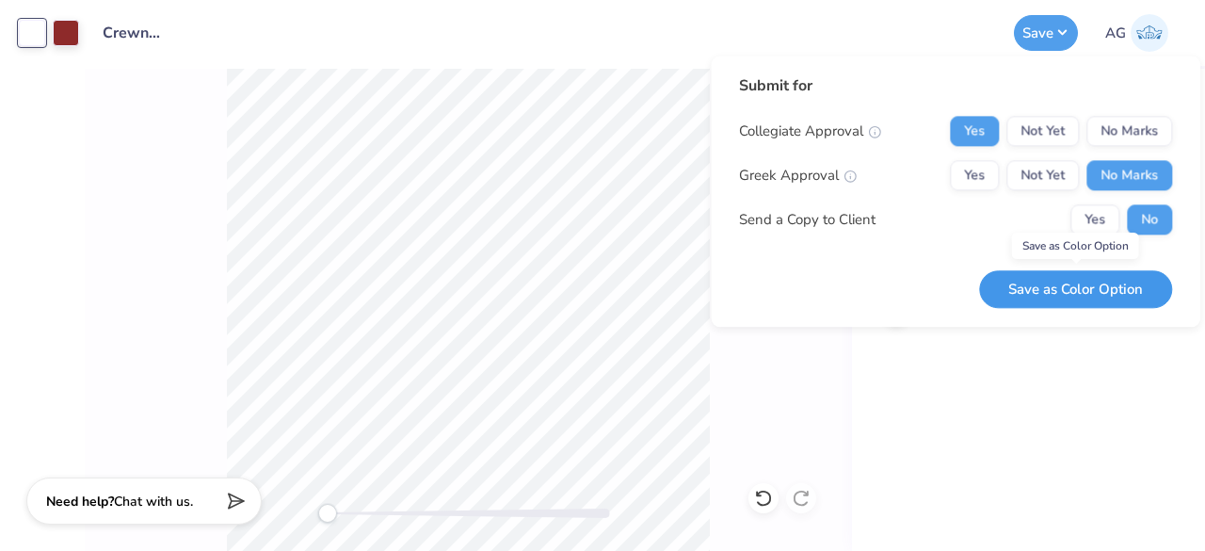
click at [1082, 298] on button "Save as Color Option" at bounding box center [1075, 289] width 193 height 39
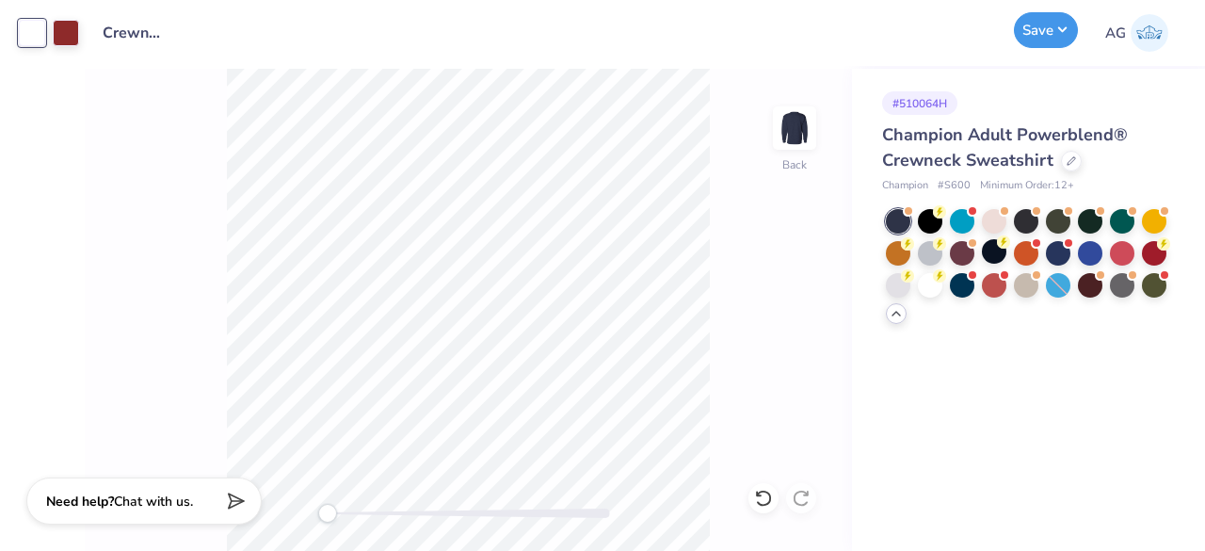
click at [1061, 33] on button "Save" at bounding box center [1046, 30] width 64 height 36
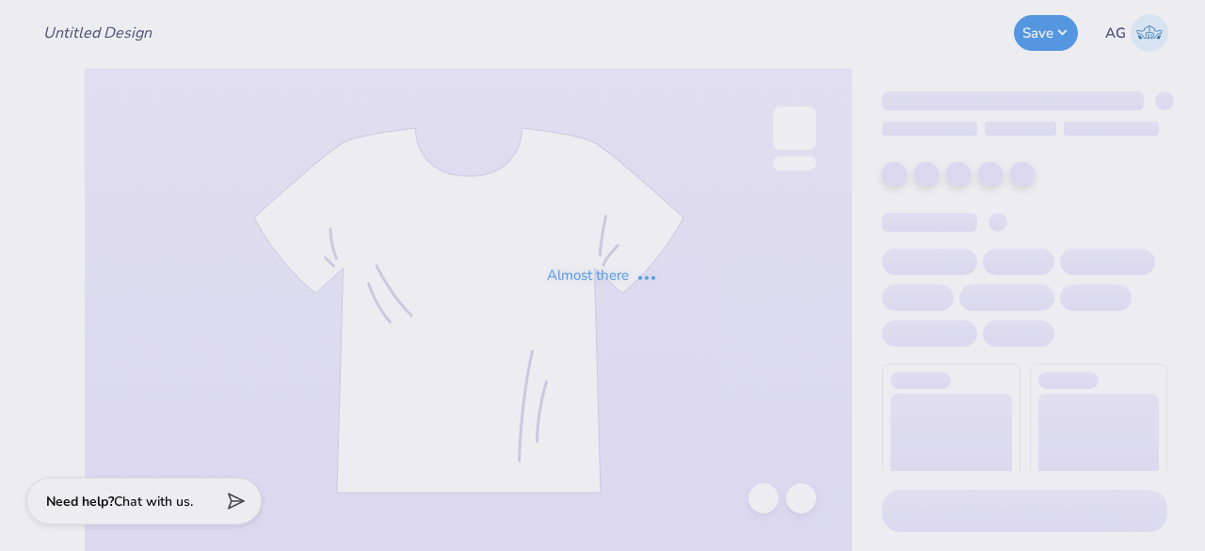
type input "Crewnecks for ASDA"
